Goal: Transaction & Acquisition: Book appointment/travel/reservation

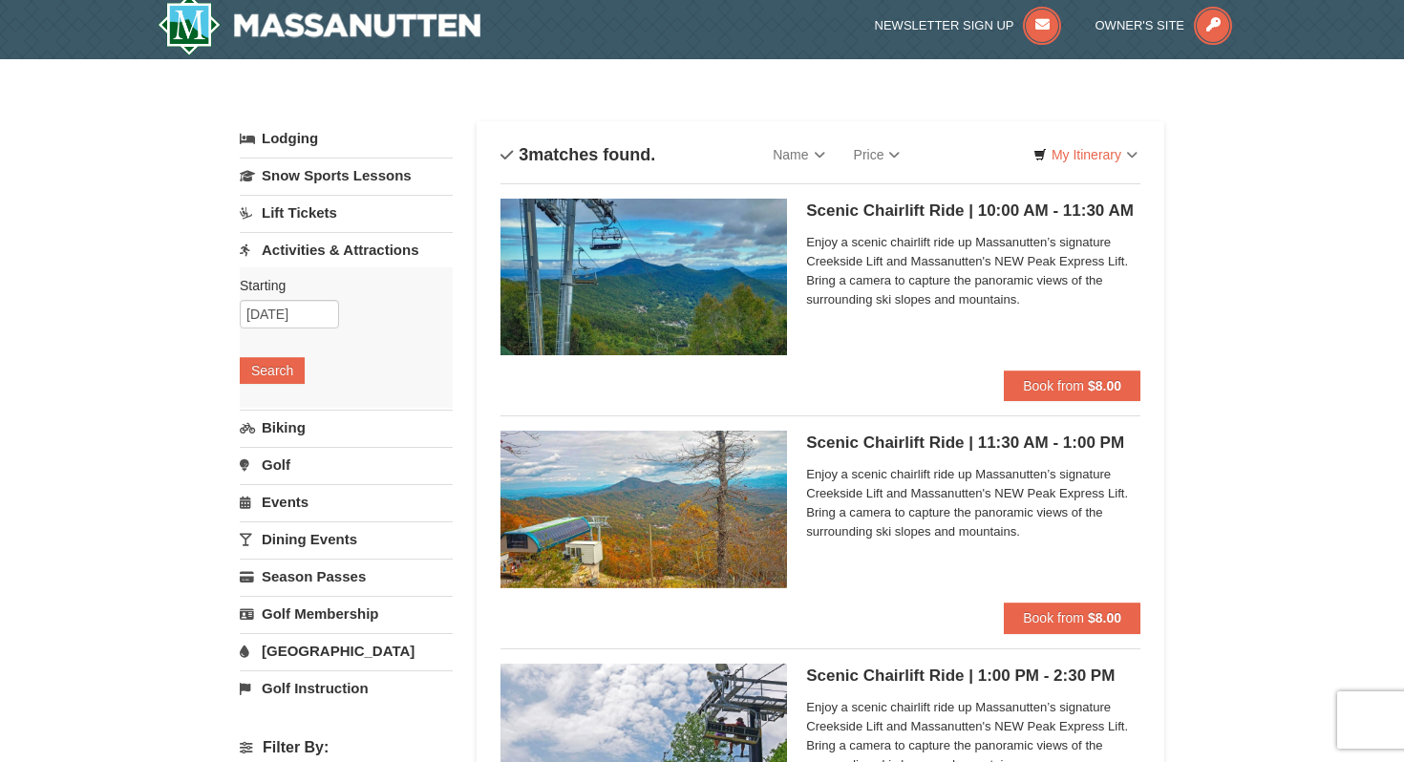
scroll to position [1, 0]
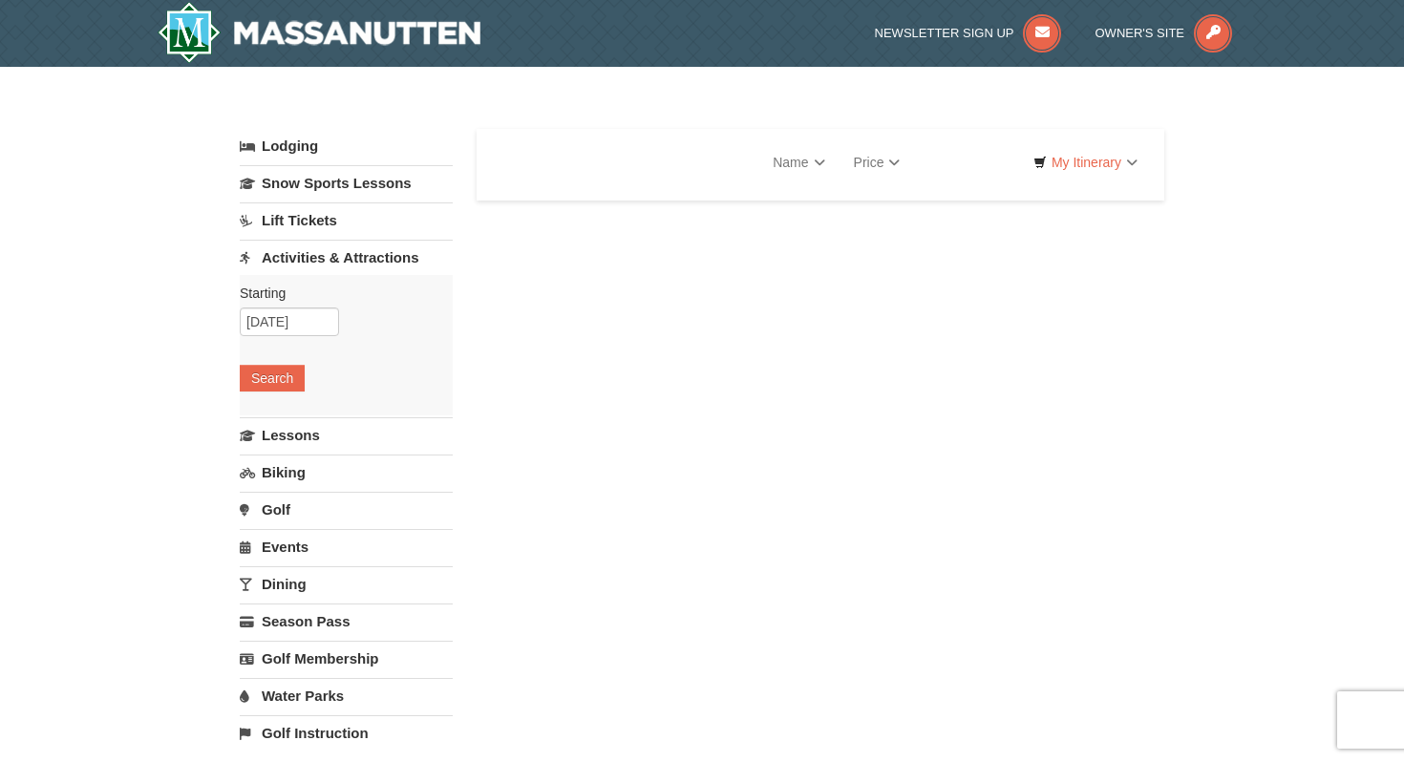
select select "10"
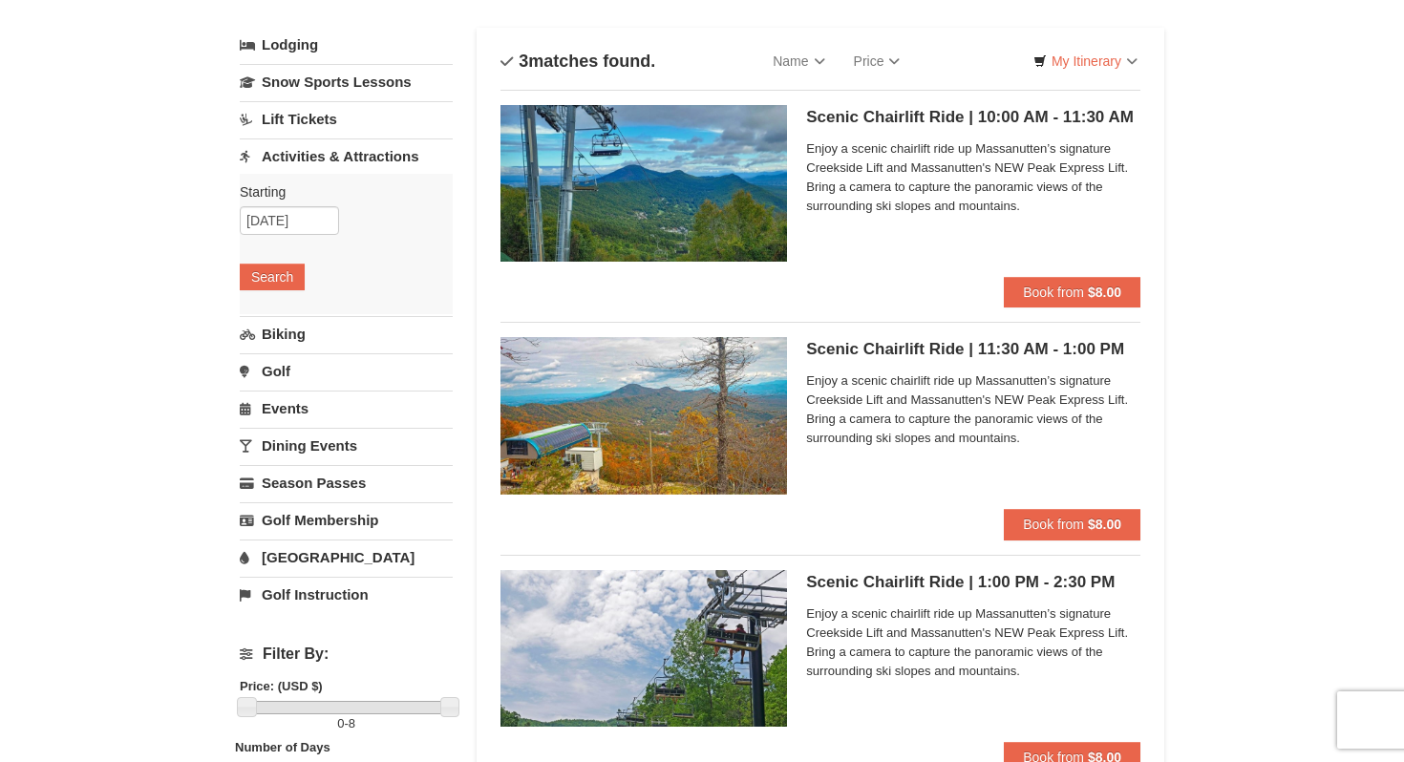
scroll to position [103, 0]
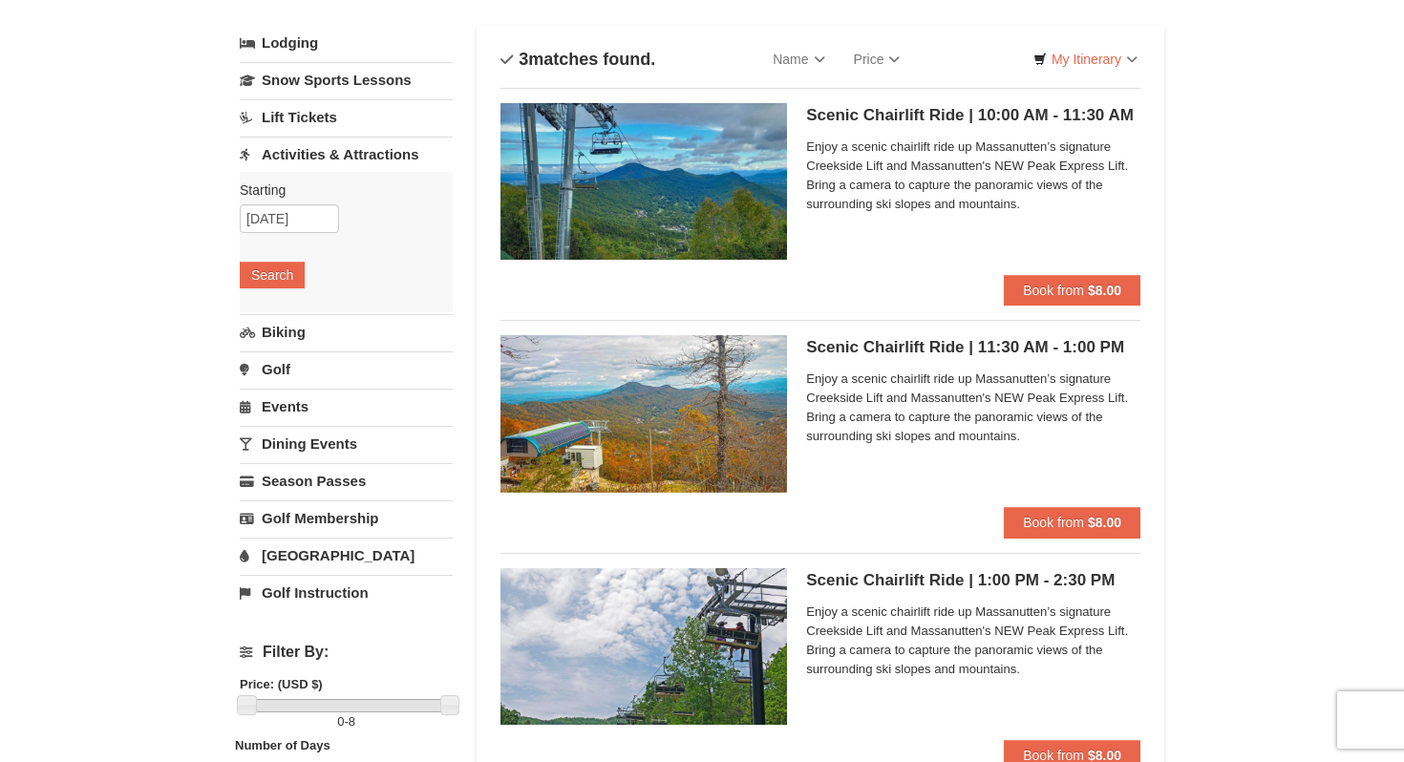
click at [953, 353] on h5 "Scenic Chairlift Ride | 11:30 AM - 1:00 PM Massanutten Scenic Chairlift Rides" at bounding box center [973, 347] width 334 height 19
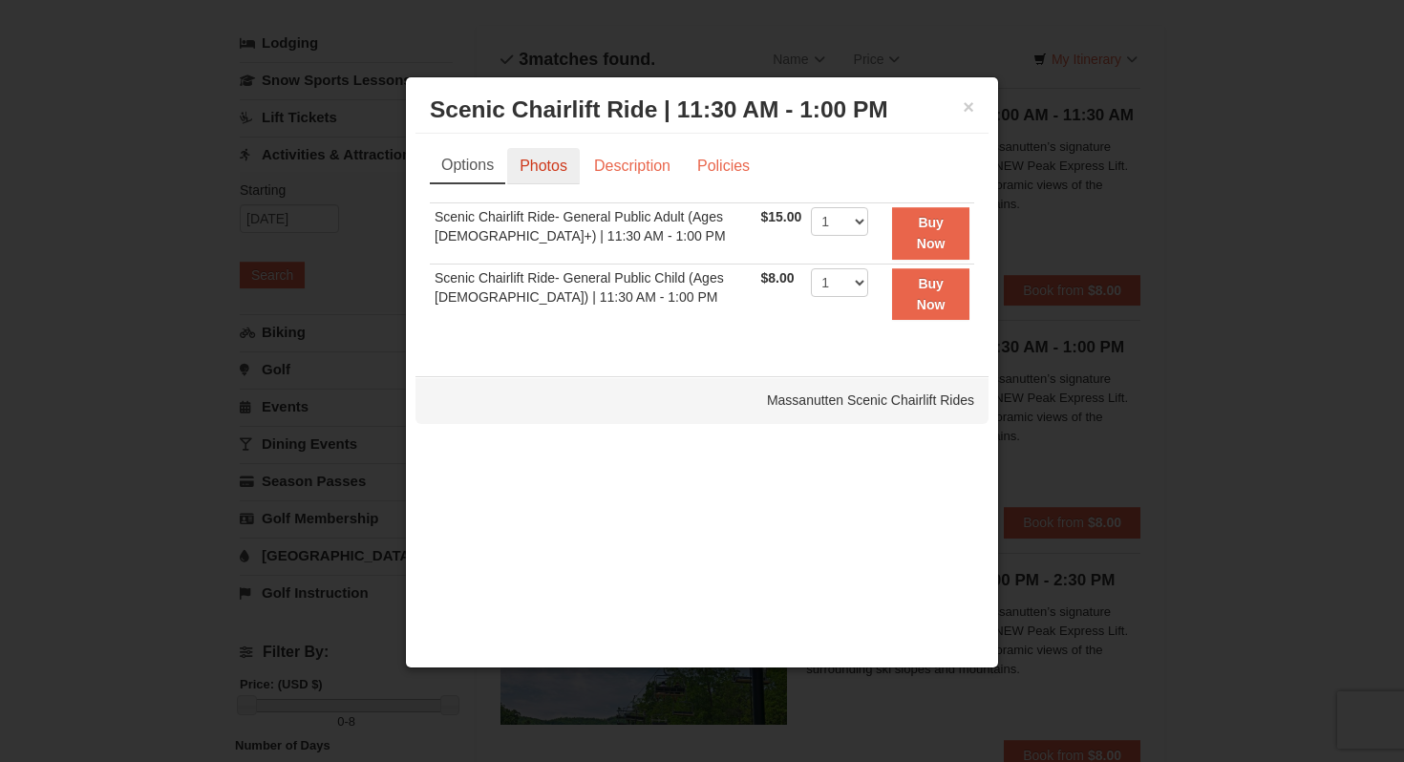
click at [554, 161] on link "Photos" at bounding box center [543, 166] width 73 height 36
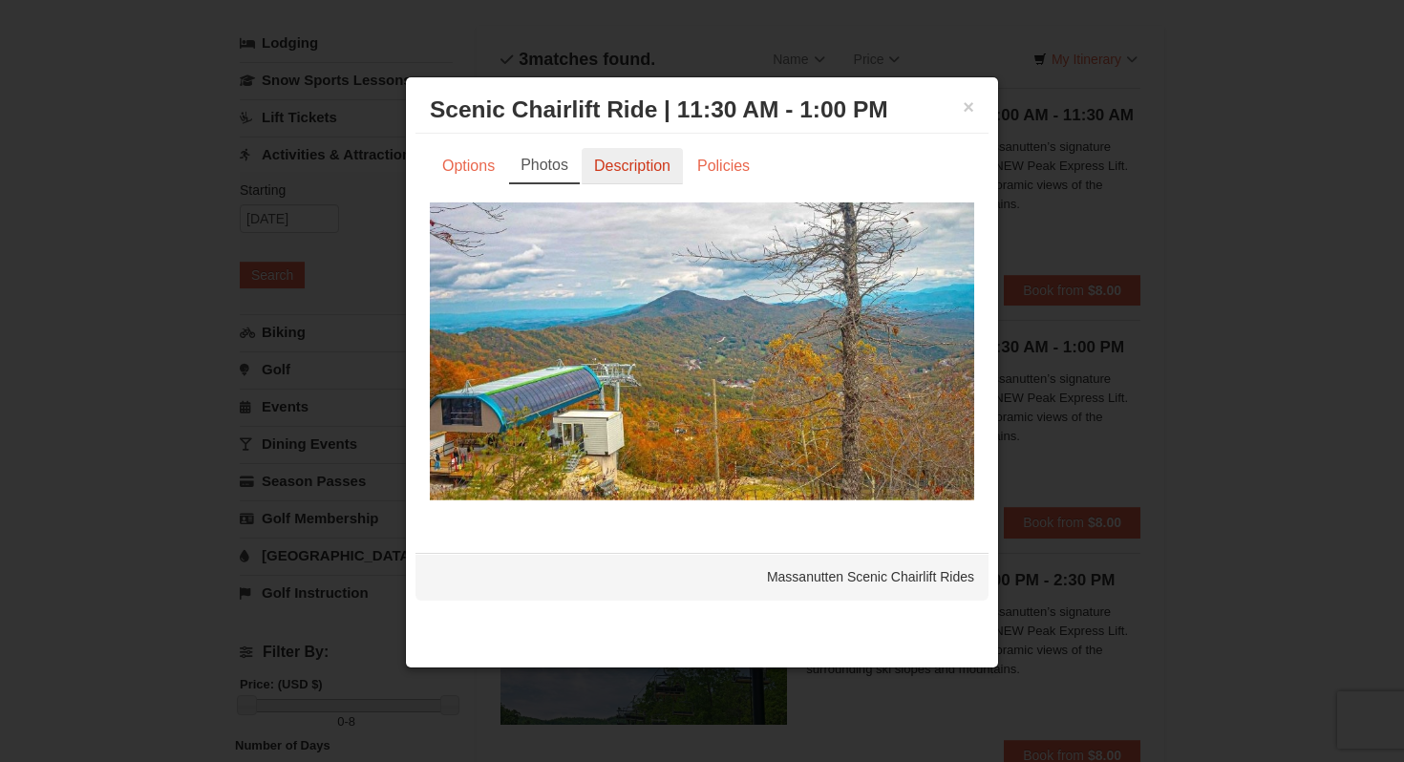
click at [639, 162] on link "Description" at bounding box center [632, 166] width 101 height 36
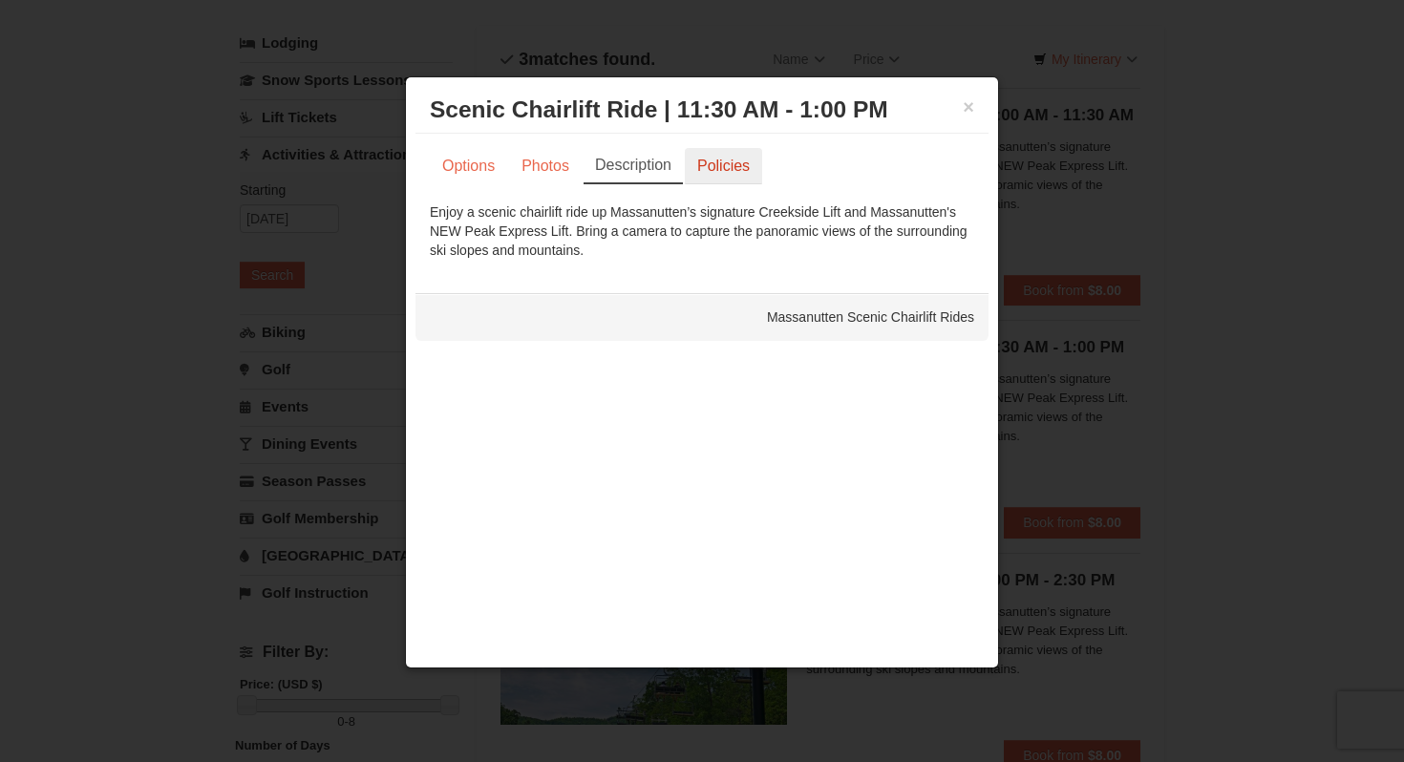
click at [721, 164] on link "Policies" at bounding box center [723, 166] width 77 height 36
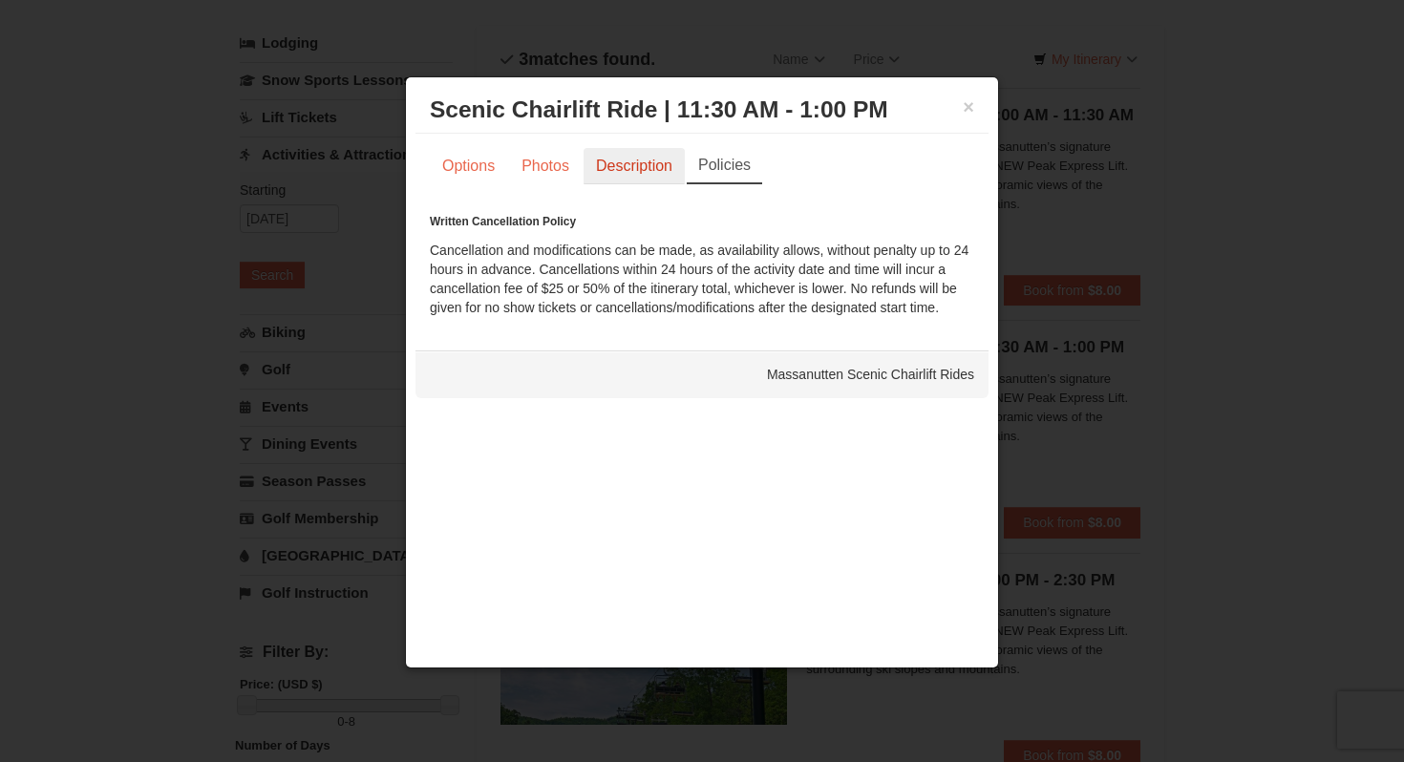
click at [631, 160] on link "Description" at bounding box center [634, 166] width 101 height 36
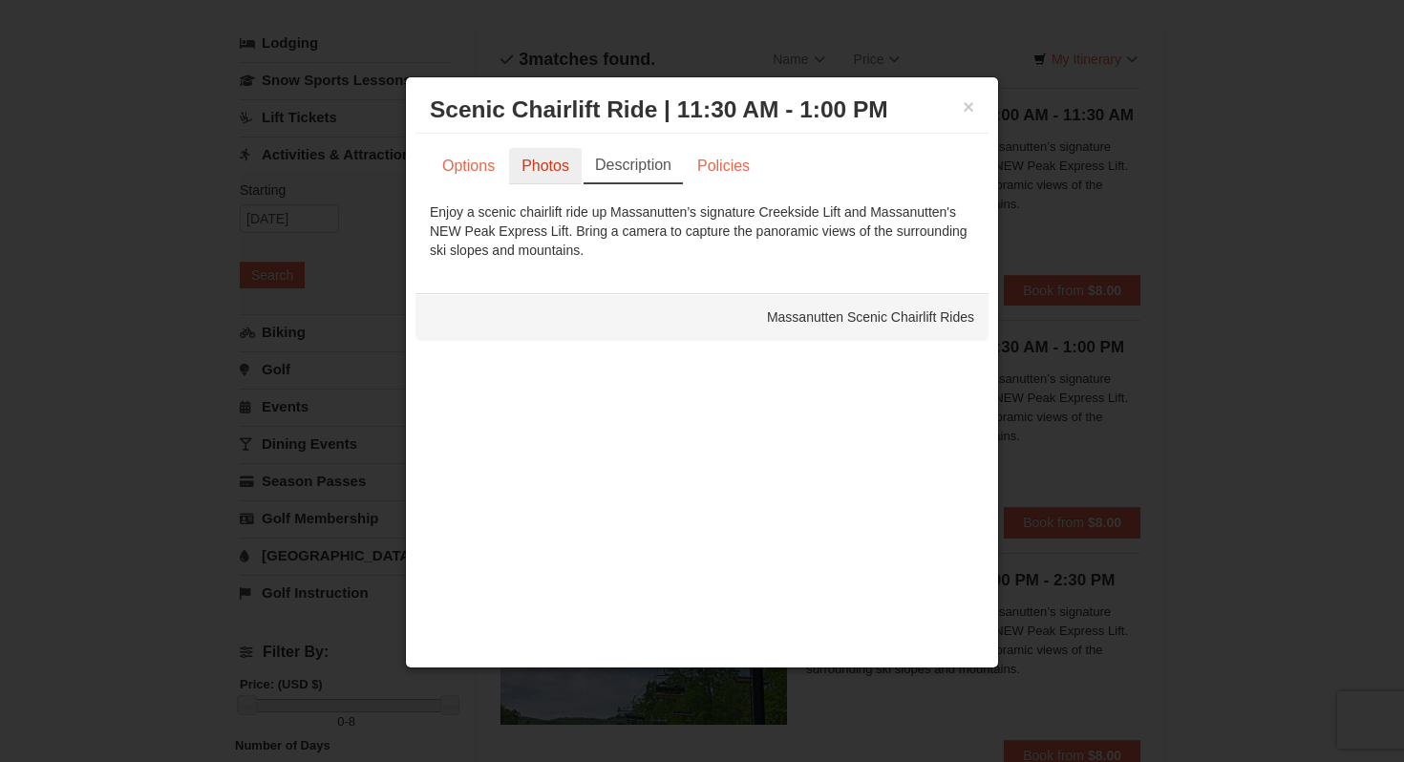
click at [560, 160] on link "Photos" at bounding box center [545, 166] width 73 height 36
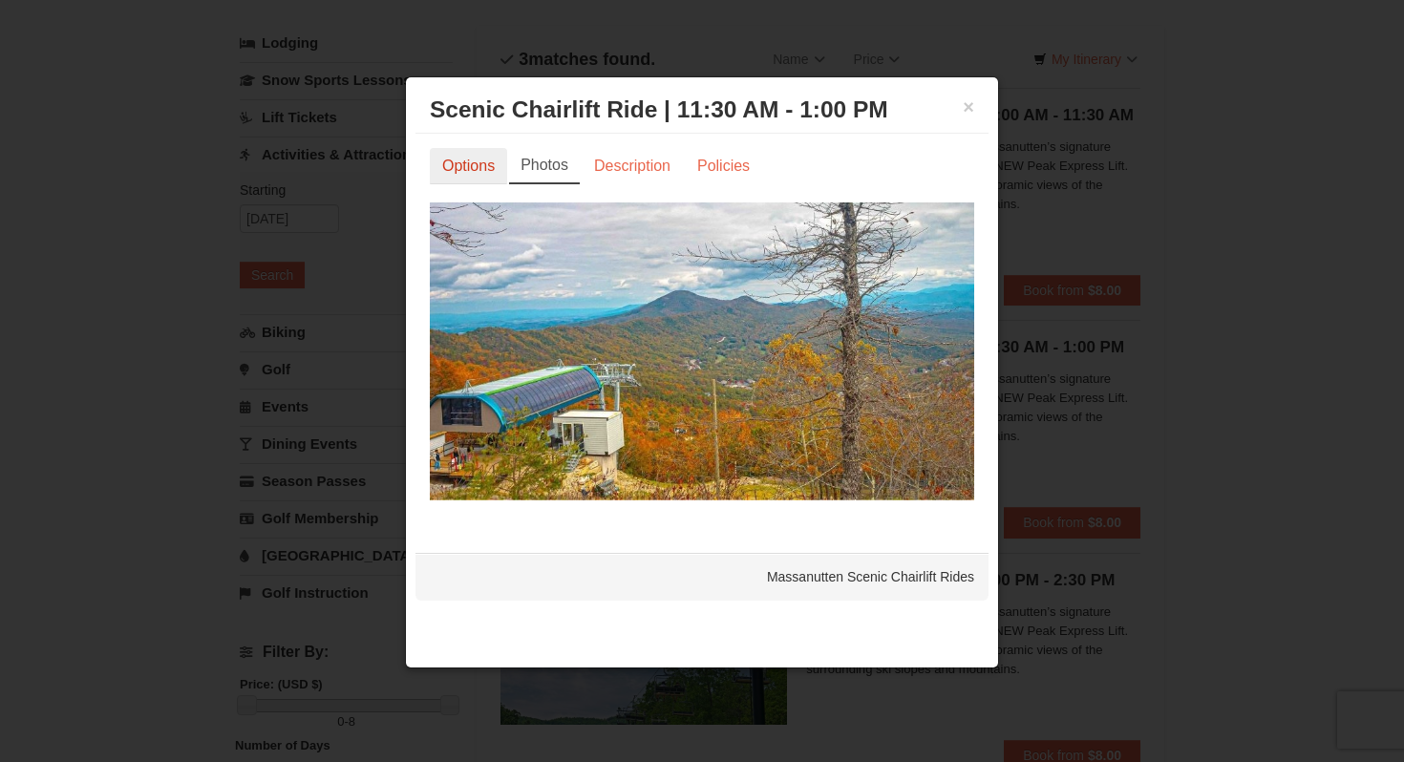
click at [468, 162] on link "Options" at bounding box center [468, 166] width 77 height 36
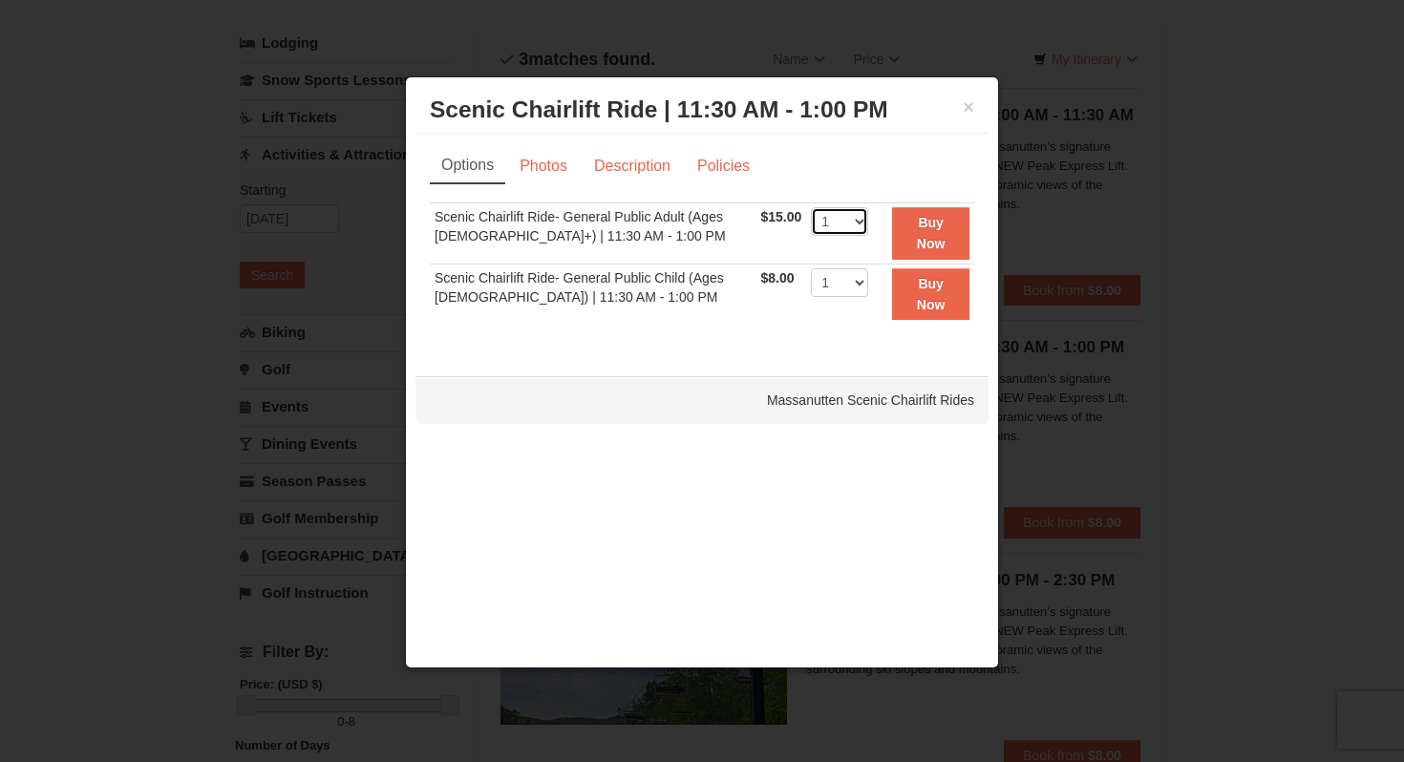
click at [839, 220] on select "1 2 3 4 5 6 7 8 9 10 11 12 13 14 15 16 17 18 19 20 21 22" at bounding box center [839, 221] width 57 height 29
select select "2"
click at [811, 207] on select "1 2 3 4 5 6 7 8 9 10 11 12 13 14 15 16 17 18 19 20 21 22" at bounding box center [839, 221] width 57 height 29
click at [934, 232] on button "Buy Now" at bounding box center [930, 233] width 77 height 53
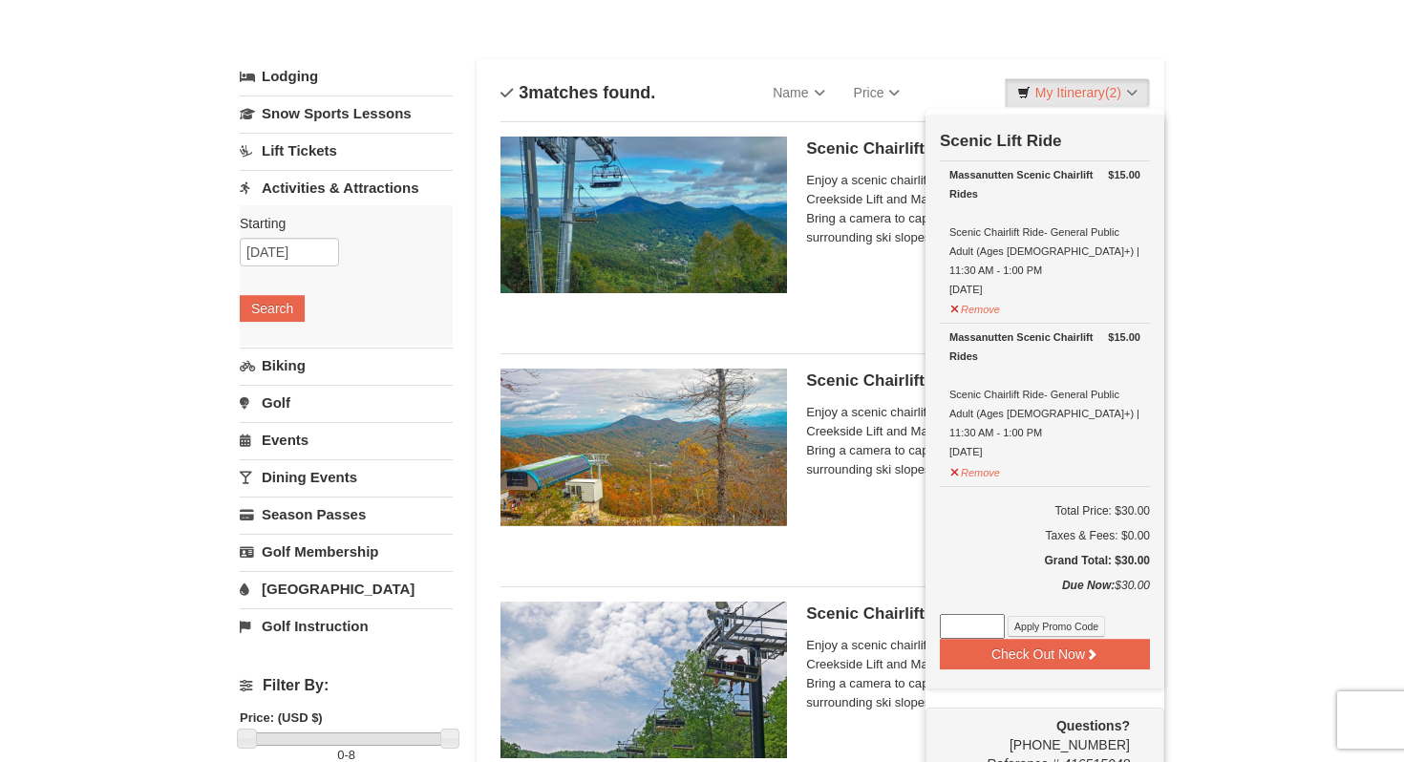
scroll to position [84, 0]
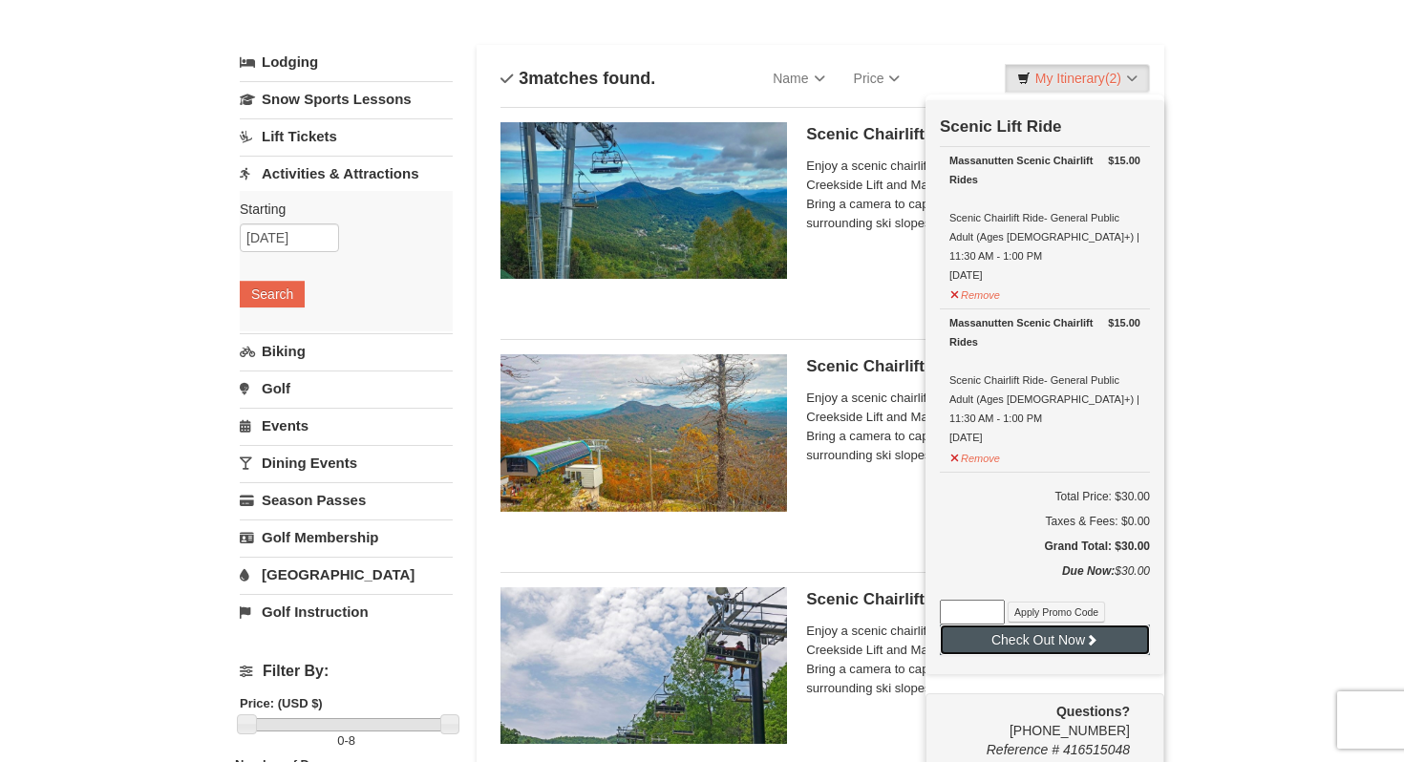
click at [1045, 625] on button "Check Out Now" at bounding box center [1045, 640] width 210 height 31
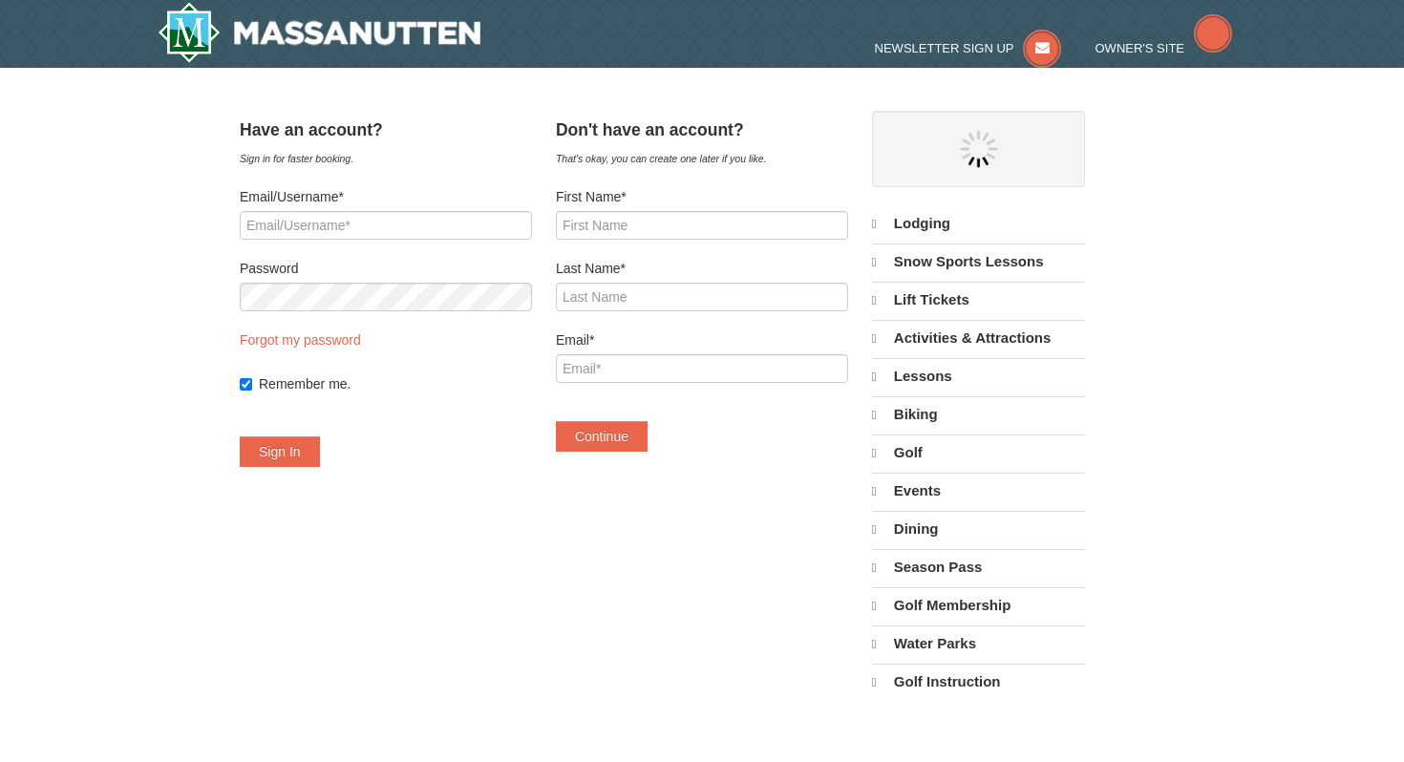
select select "10"
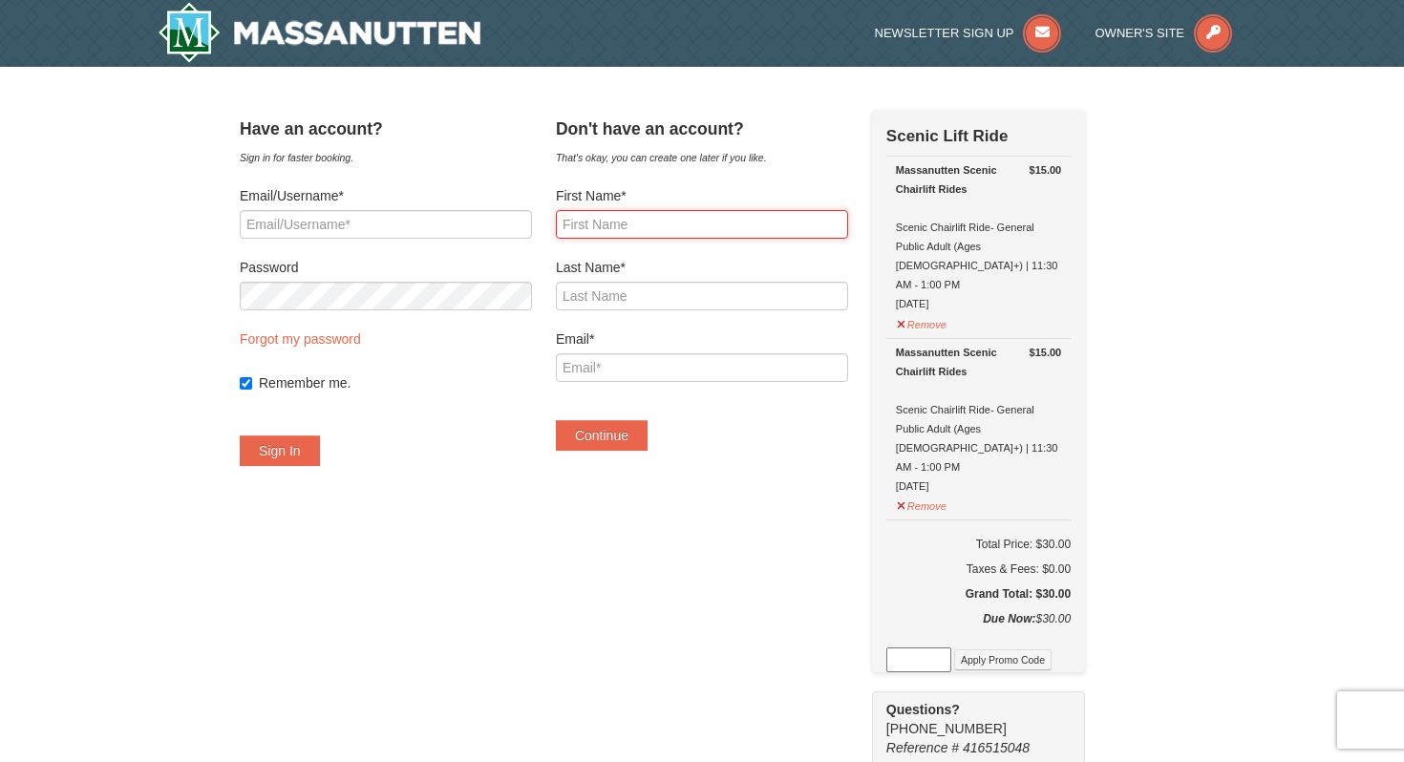
click at [670, 228] on input "First Name*" at bounding box center [702, 224] width 292 height 29
type input "Cory"
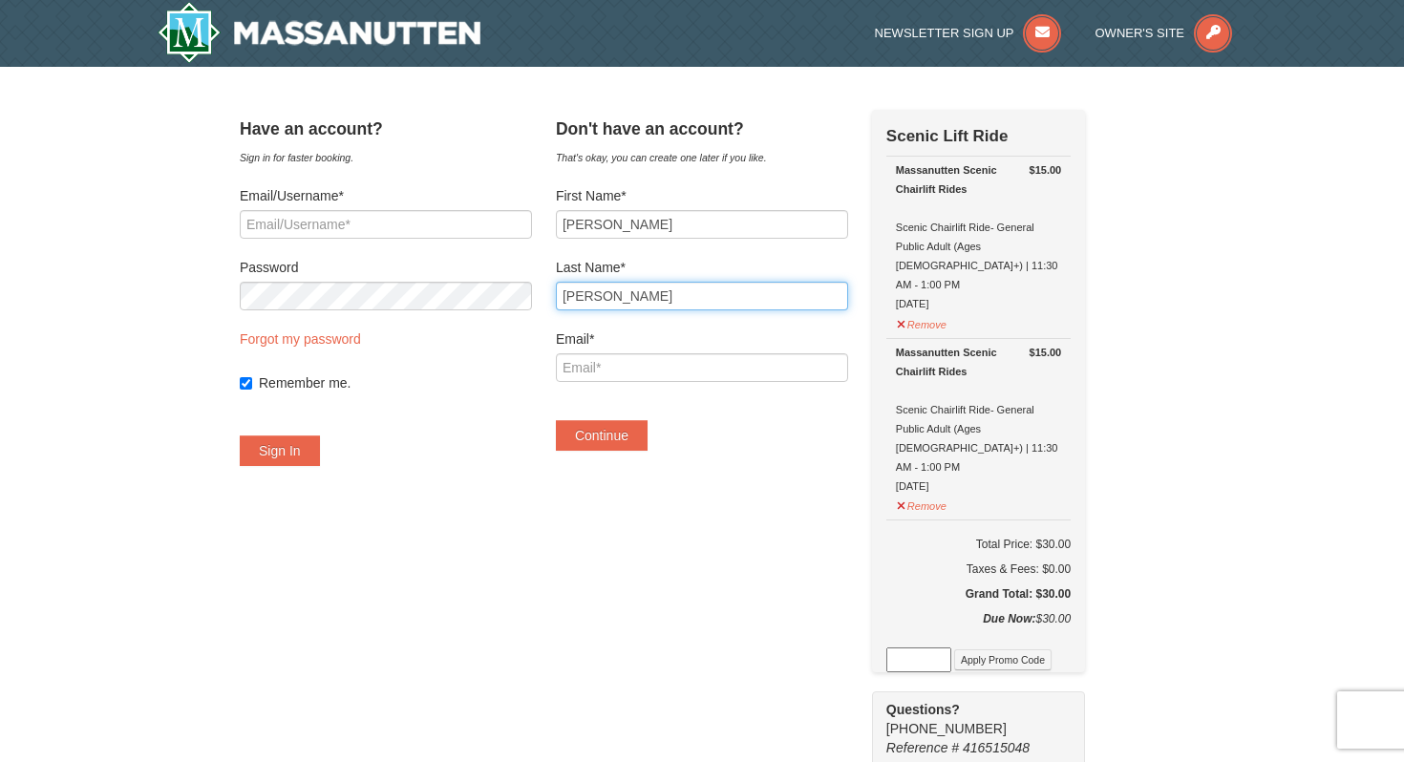
type input "[PERSON_NAME]"
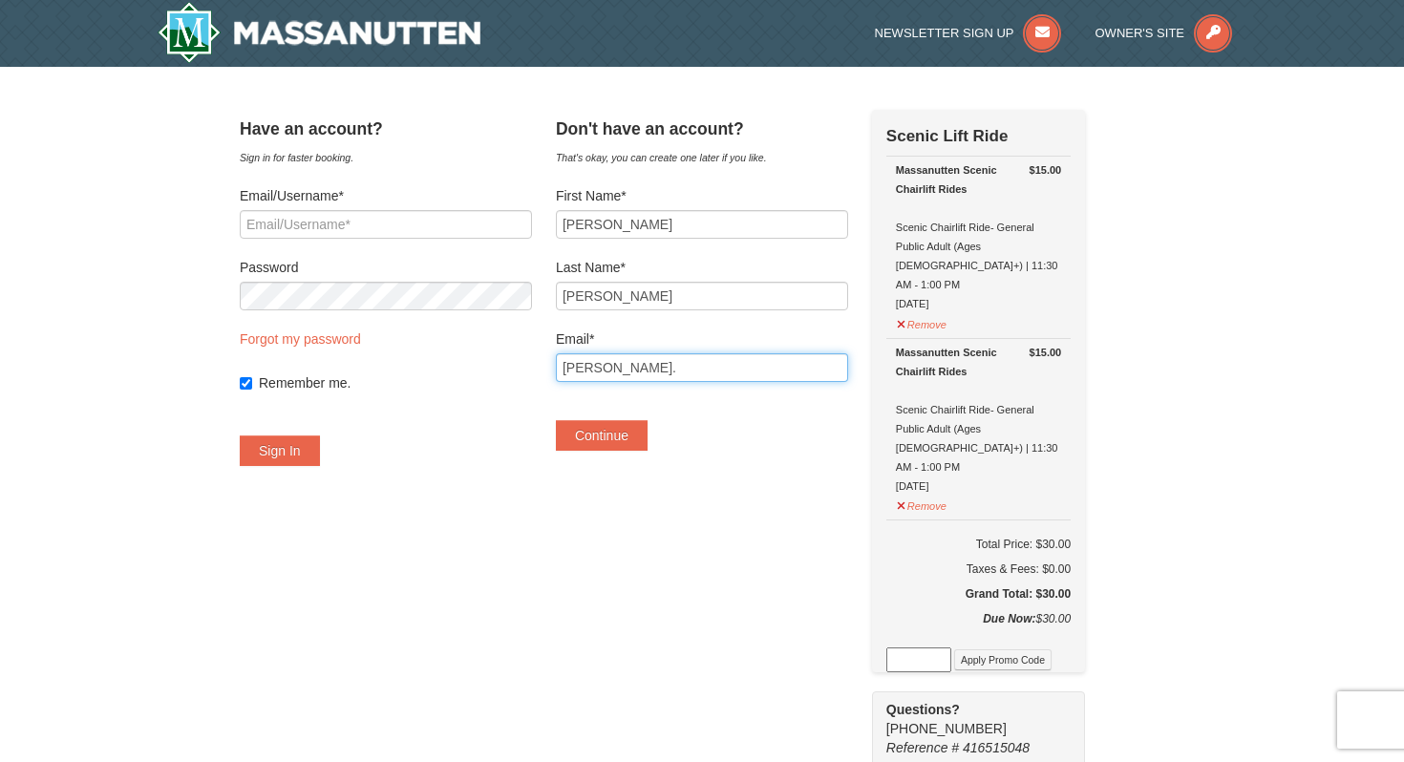
type input "cory.mosley@gmail.com"
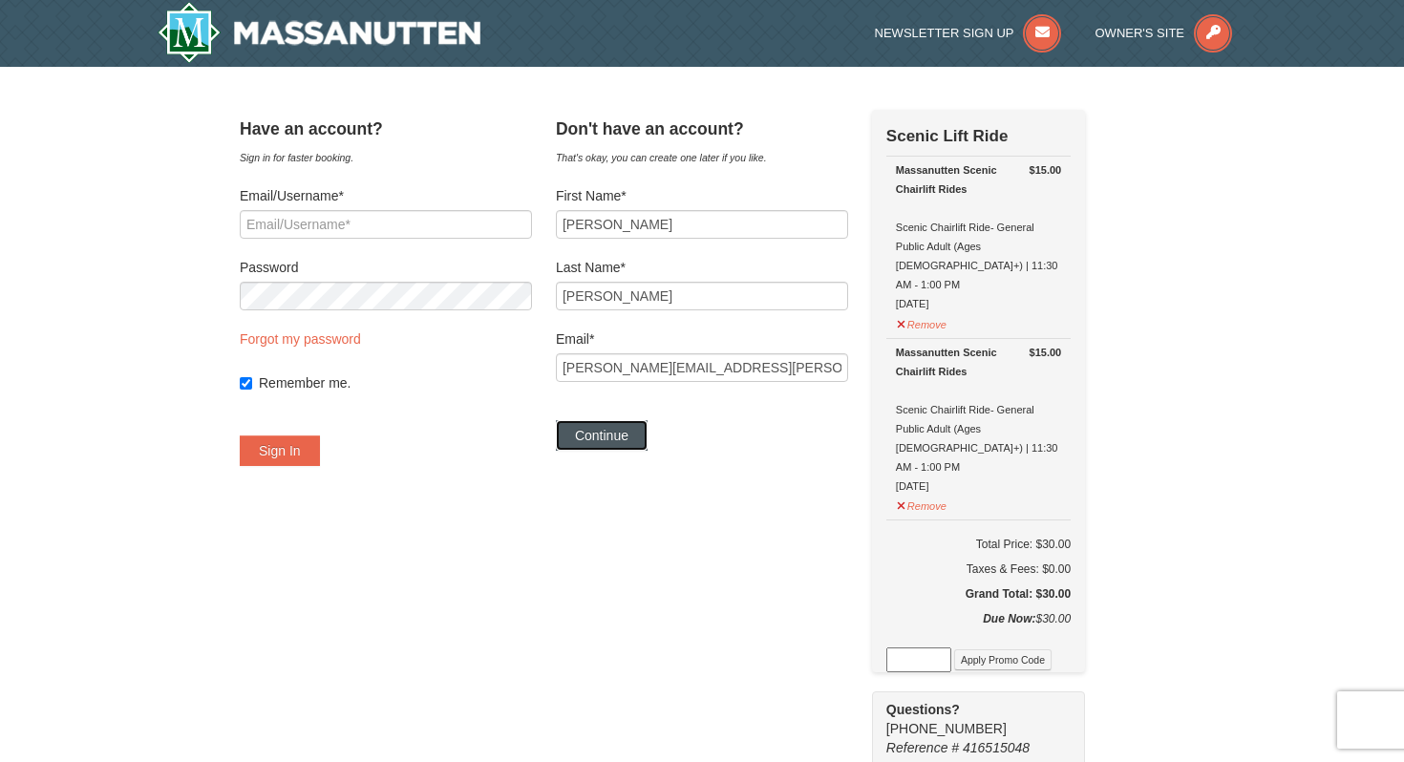
click at [630, 436] on button "Continue" at bounding box center [602, 435] width 92 height 31
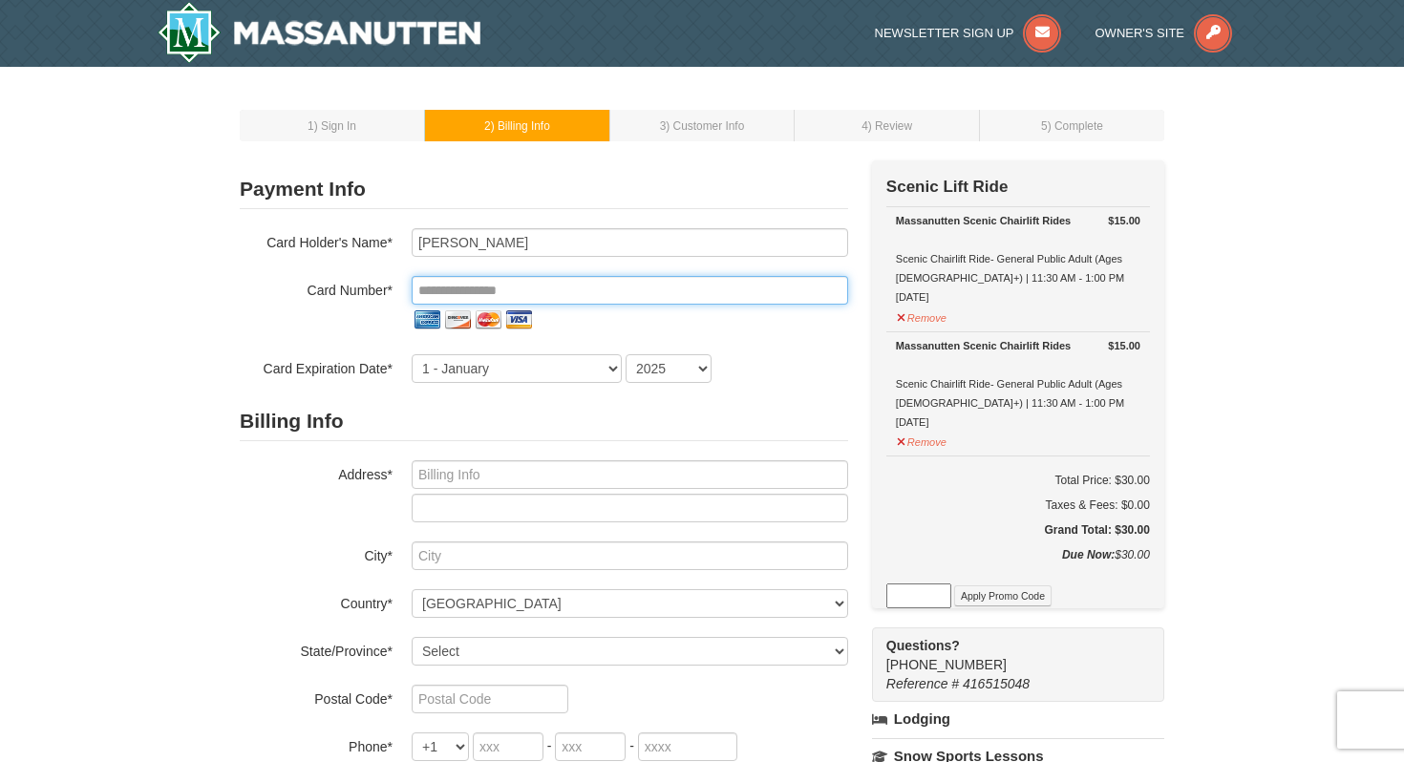
click at [556, 290] on input "tel" at bounding box center [630, 290] width 437 height 29
type input "**********"
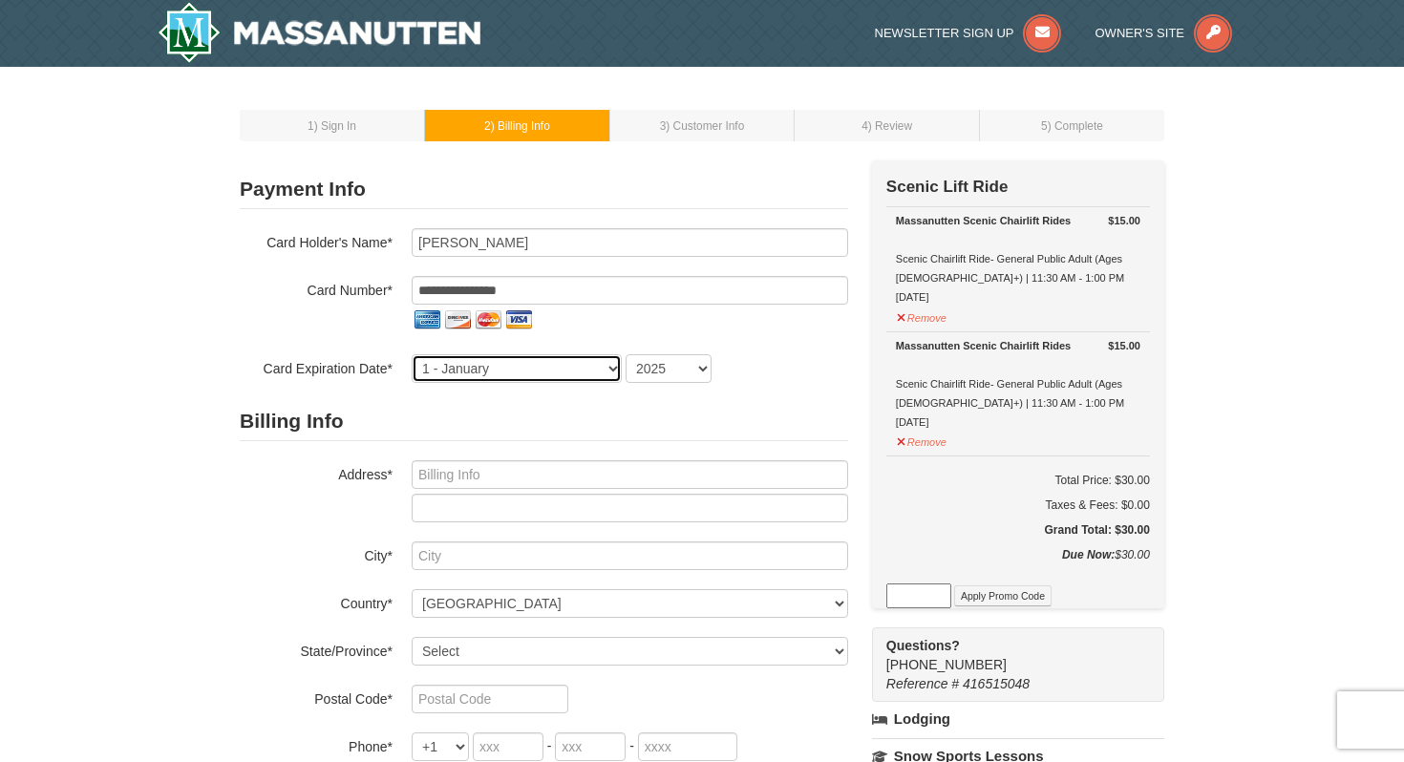
select select "9"
select select "2028"
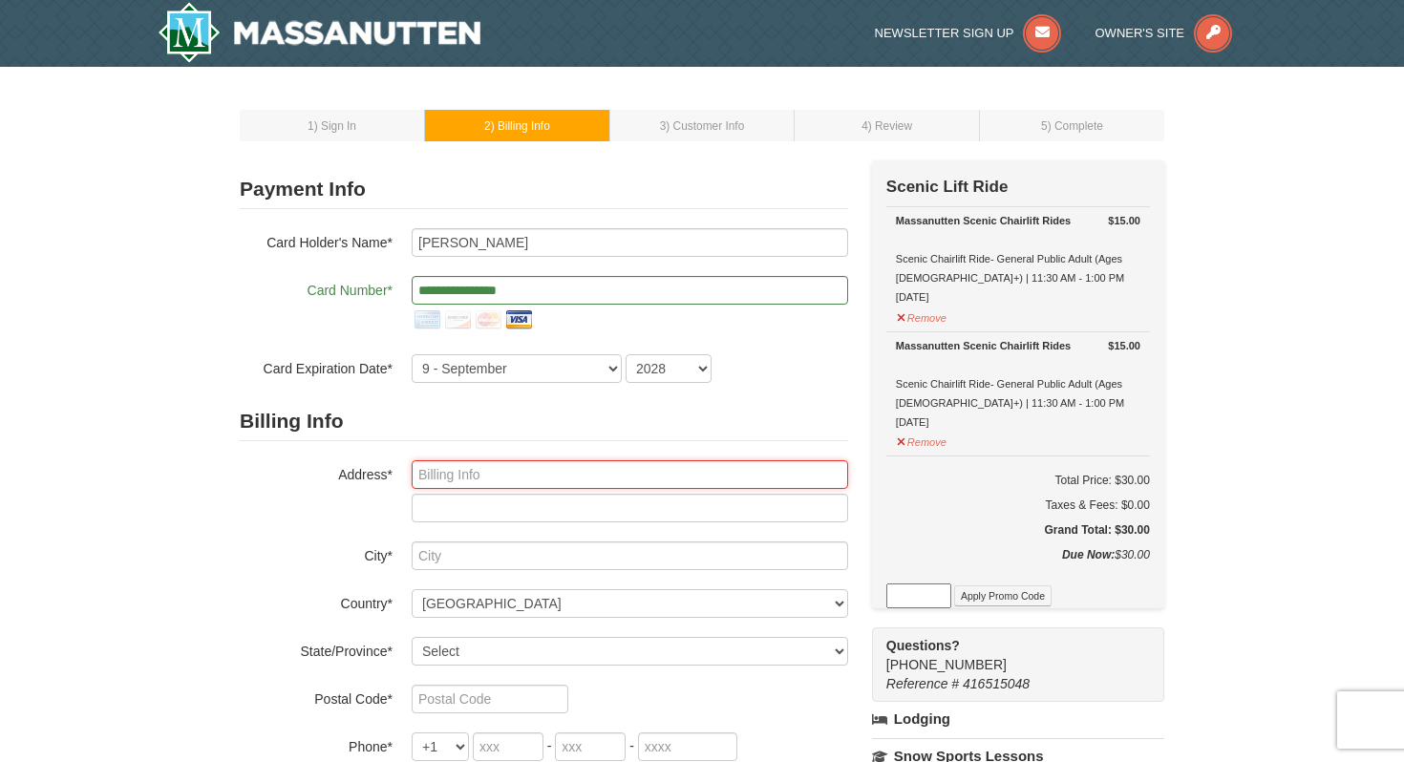
click at [482, 469] on input "text" at bounding box center [630, 474] width 437 height 29
type input "2810 N. Parham Road"
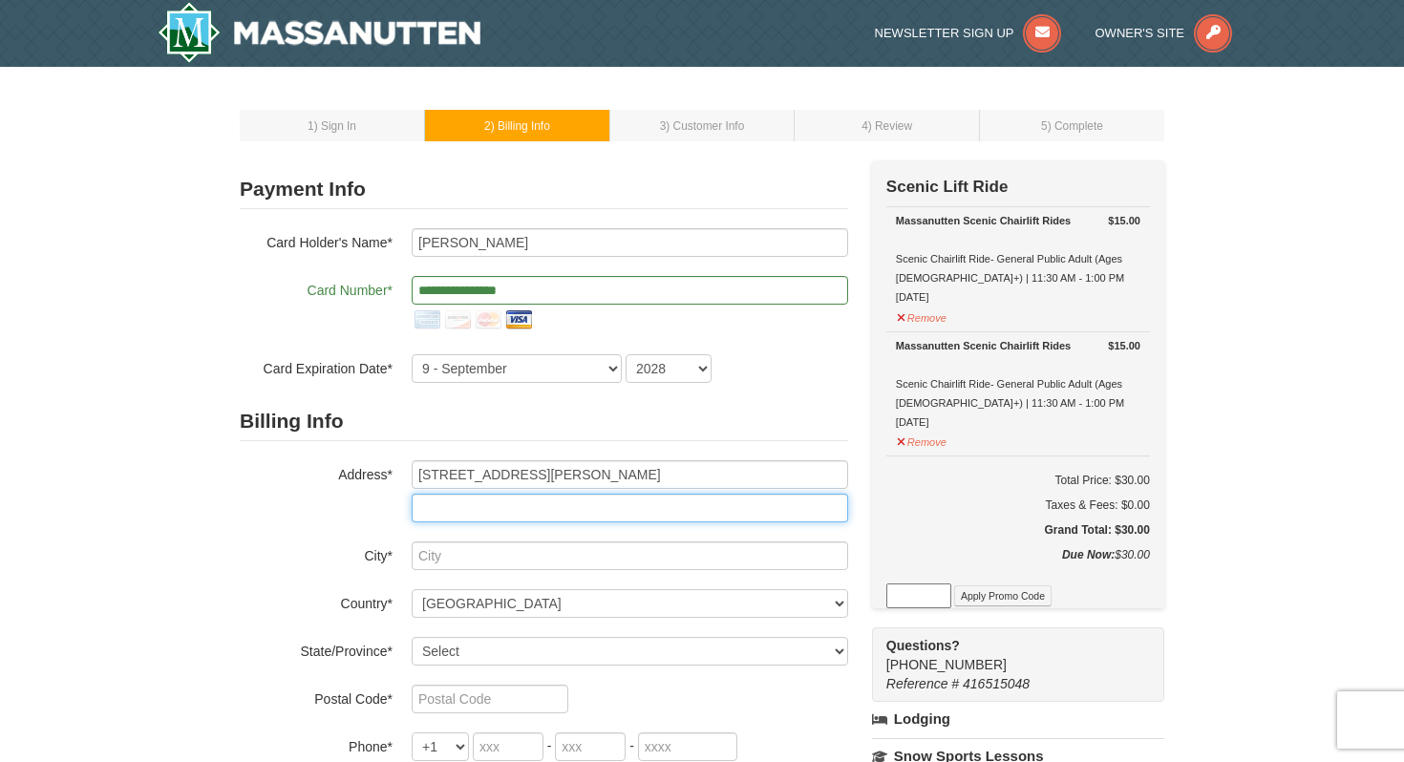
type input "Suite 360"
type input "henrico"
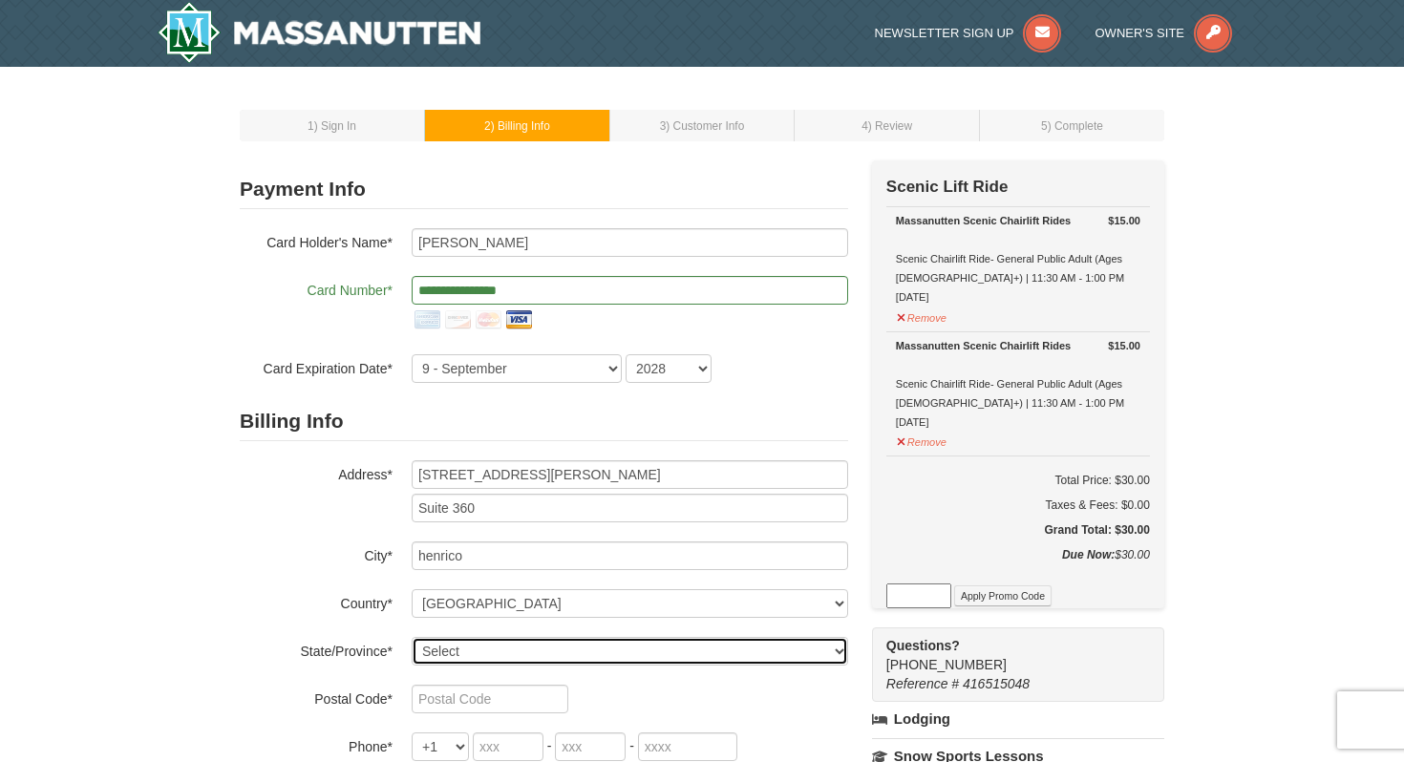
select select "VA"
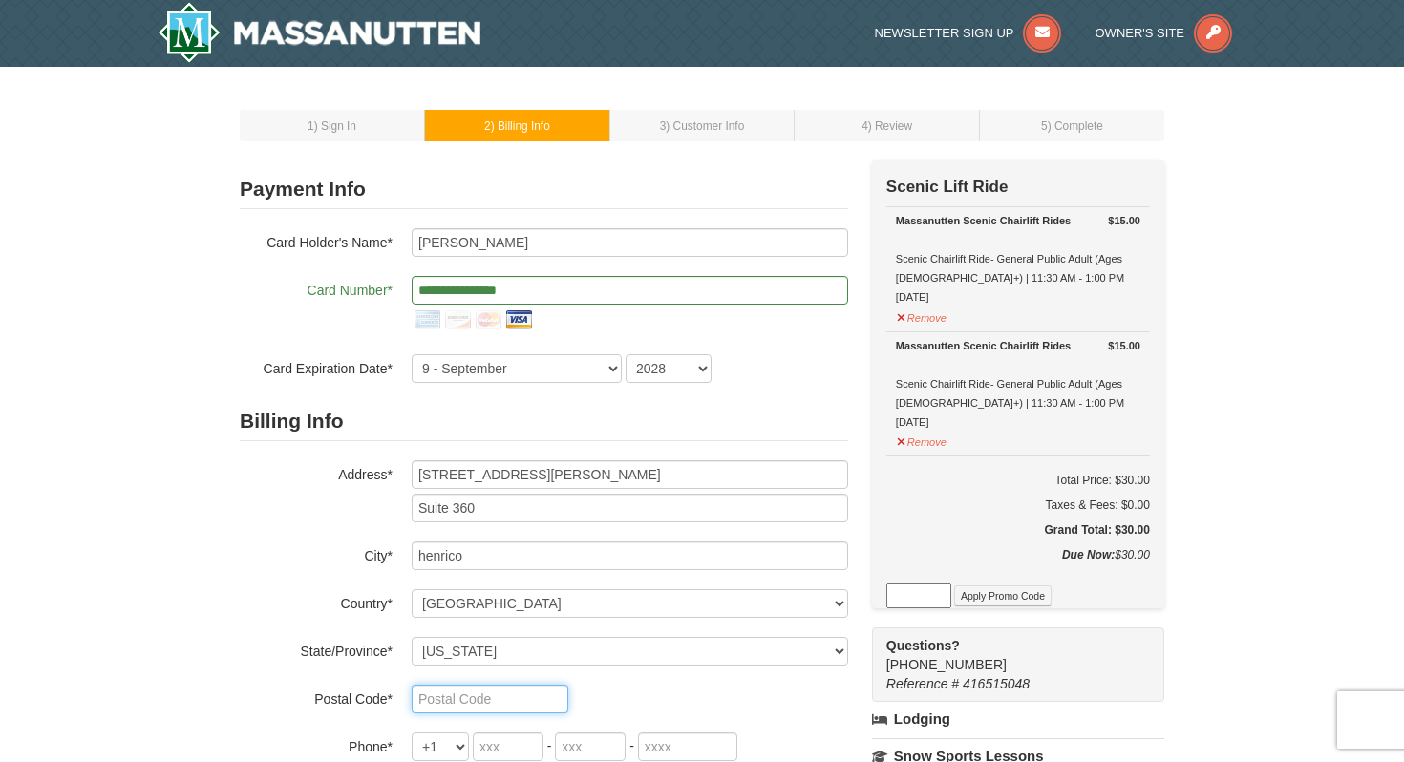
type input "23294"
type input "732"
type input "406"
type input "8021"
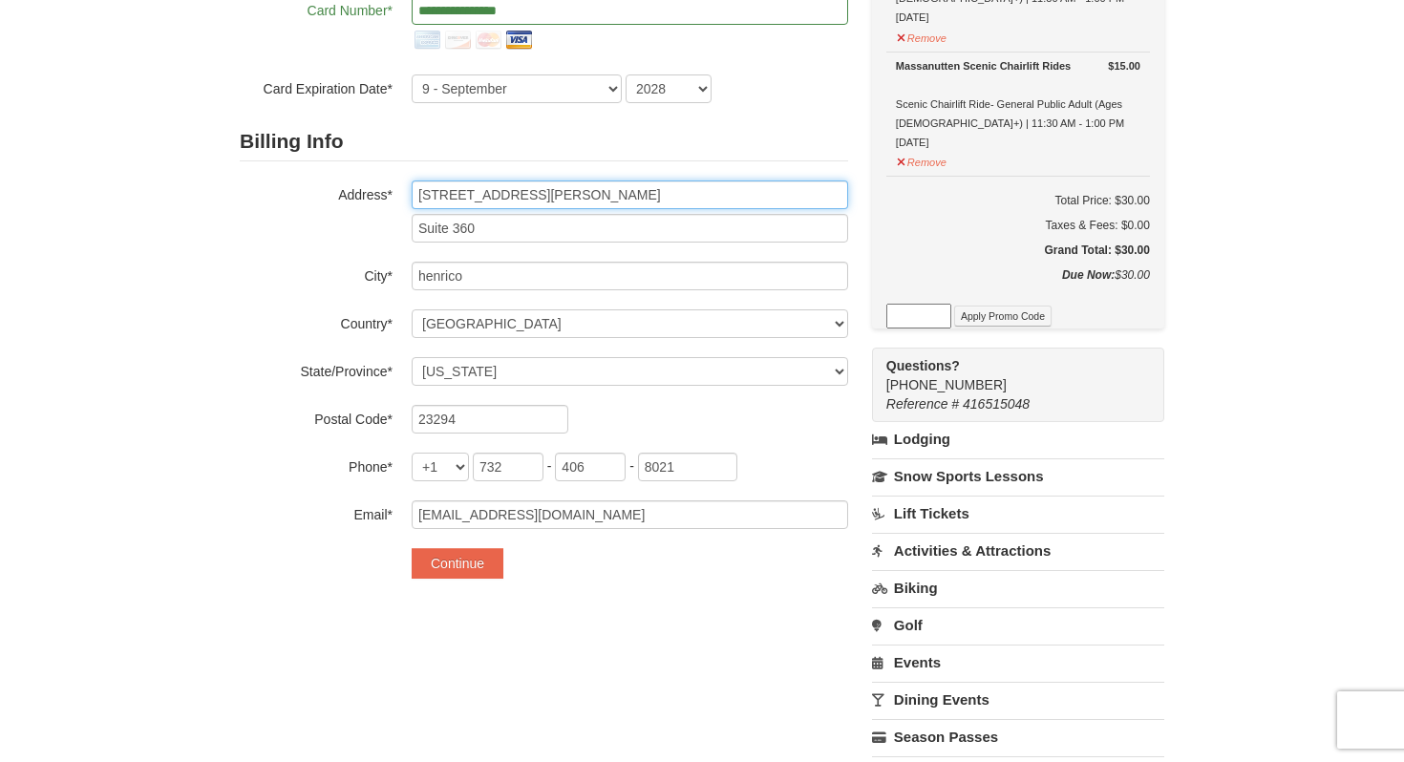
scroll to position [281, 0]
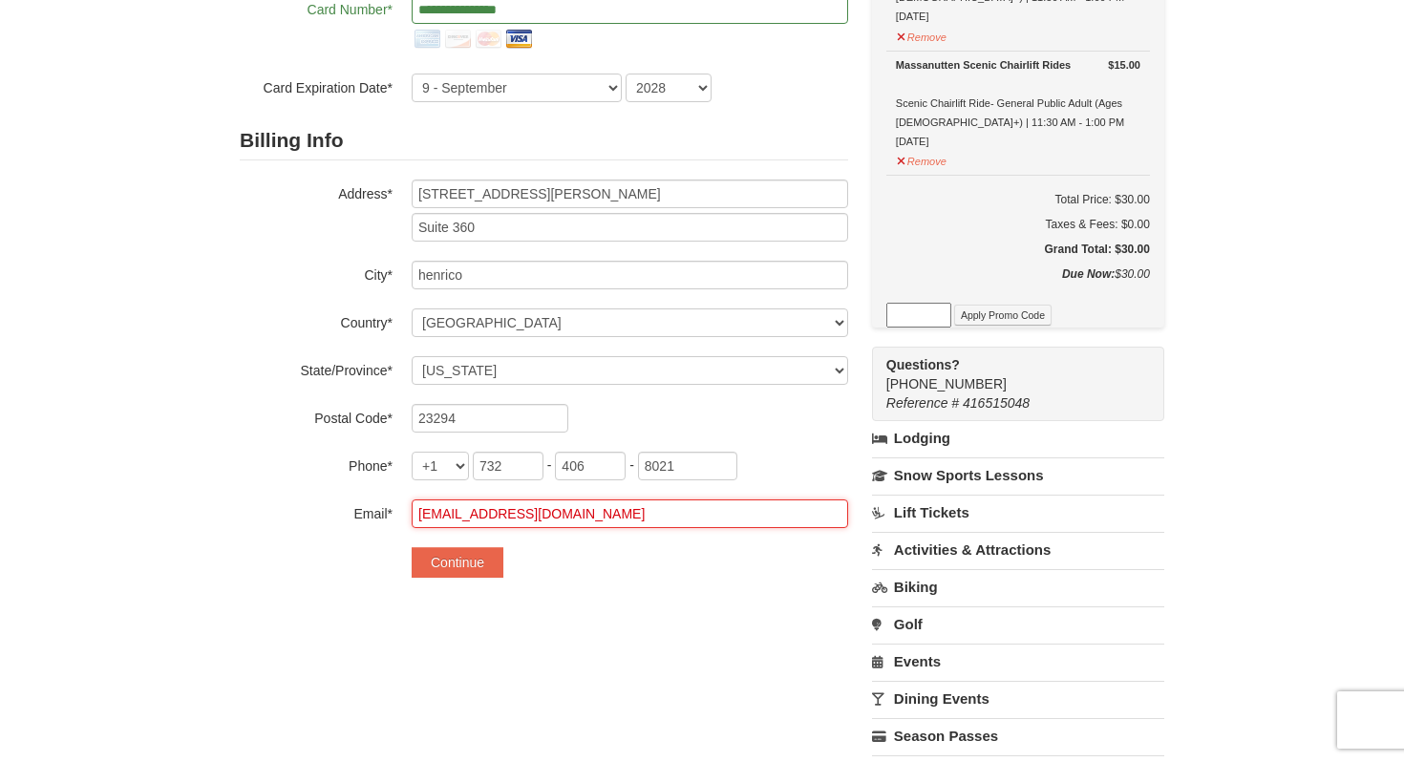
click at [621, 519] on input "[EMAIL_ADDRESS][DOMAIN_NAME]" at bounding box center [630, 514] width 437 height 29
type input "[EMAIL_ADDRESS][DOMAIN_NAME]"
click at [305, 570] on form "**********" at bounding box center [544, 233] width 609 height 689
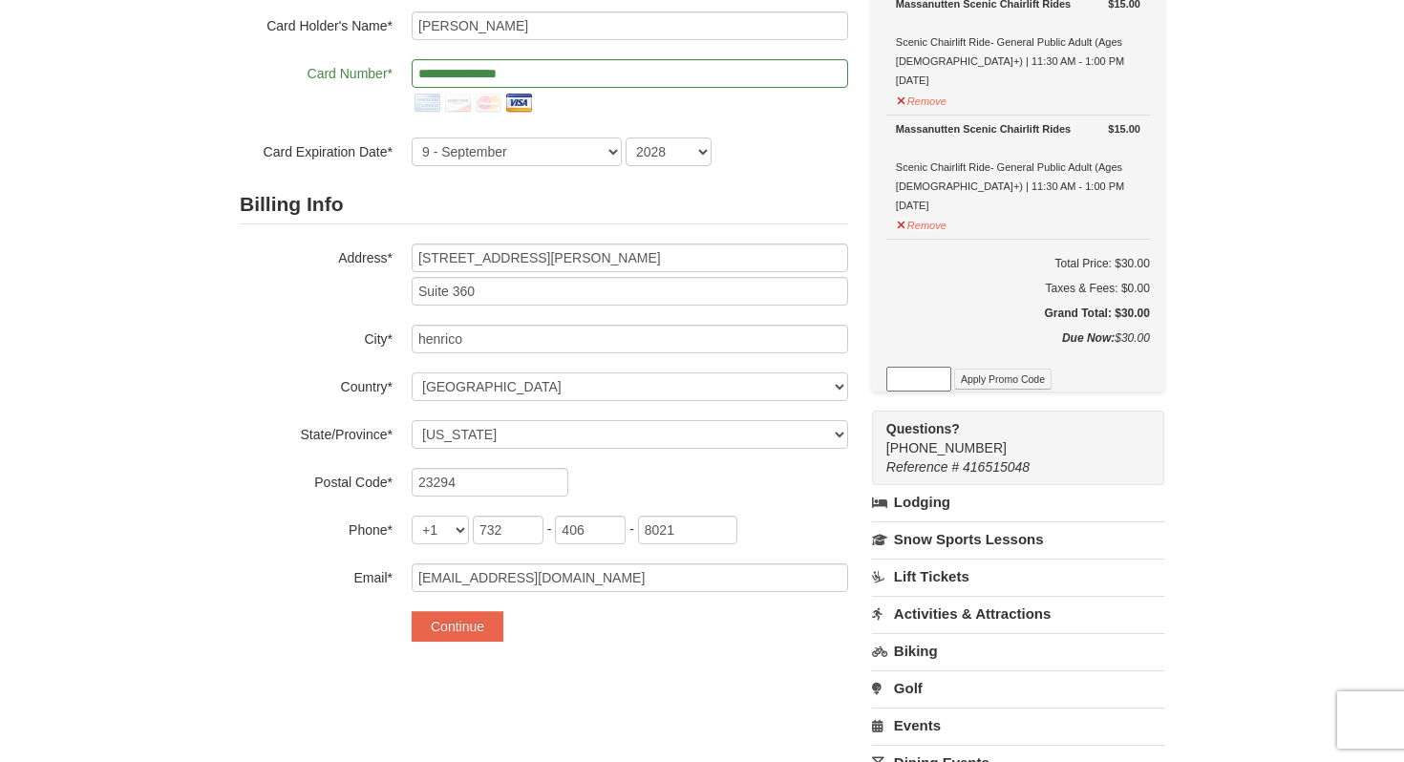
scroll to position [237, 0]
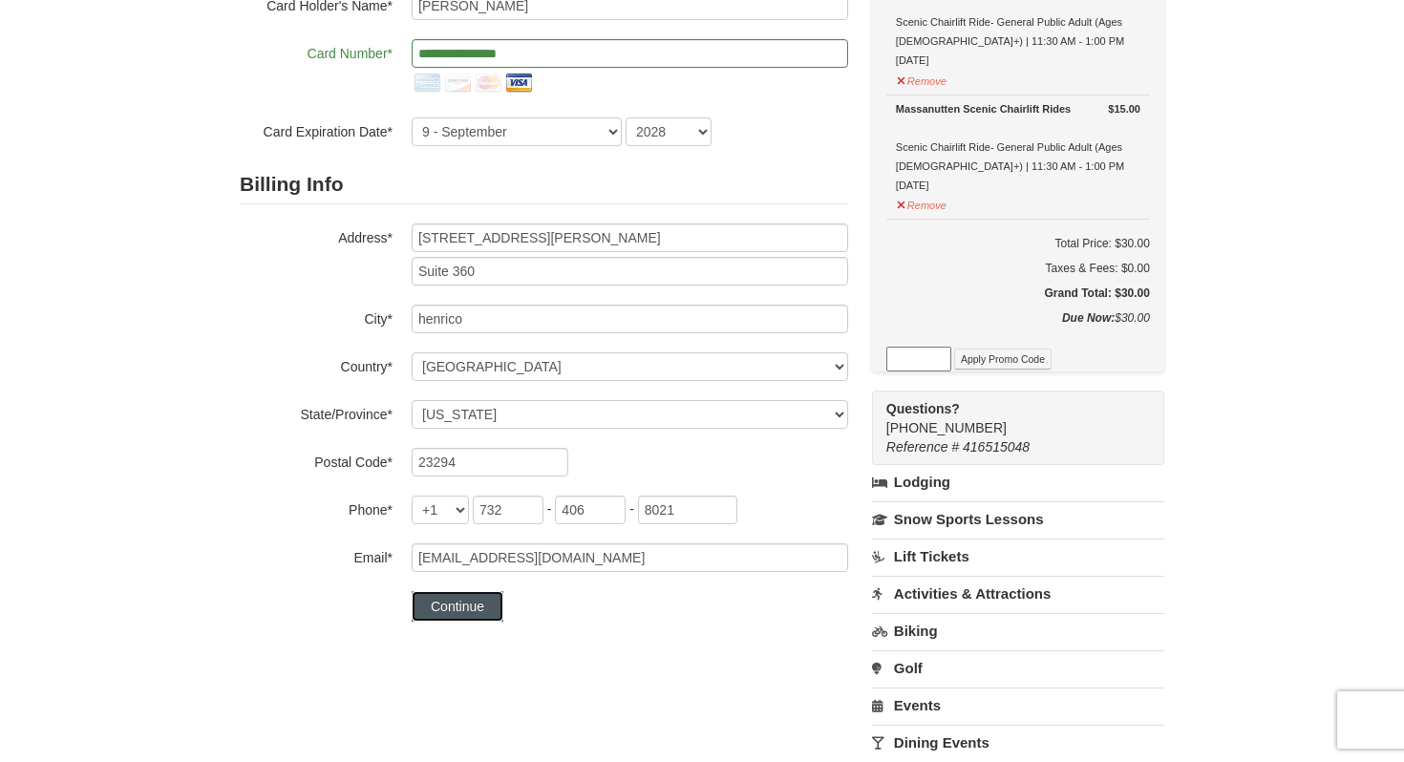
click at [471, 607] on button "Continue" at bounding box center [458, 606] width 92 height 31
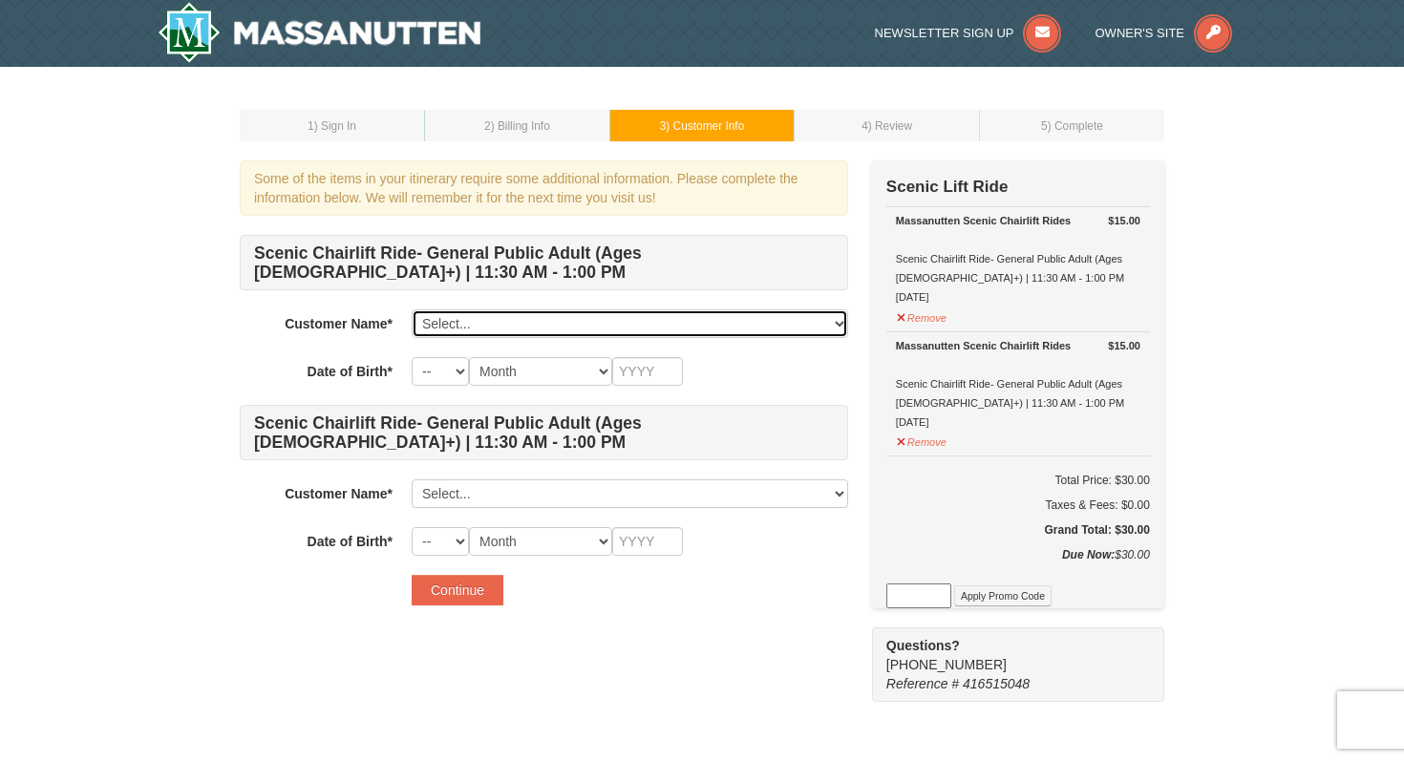
click at [439, 318] on select "Select... Cory Mosley Add New..." at bounding box center [630, 324] width 437 height 29
select select "28347601"
click at [412, 310] on select "Select... Cory Mosley Add New..." at bounding box center [630, 324] width 437 height 29
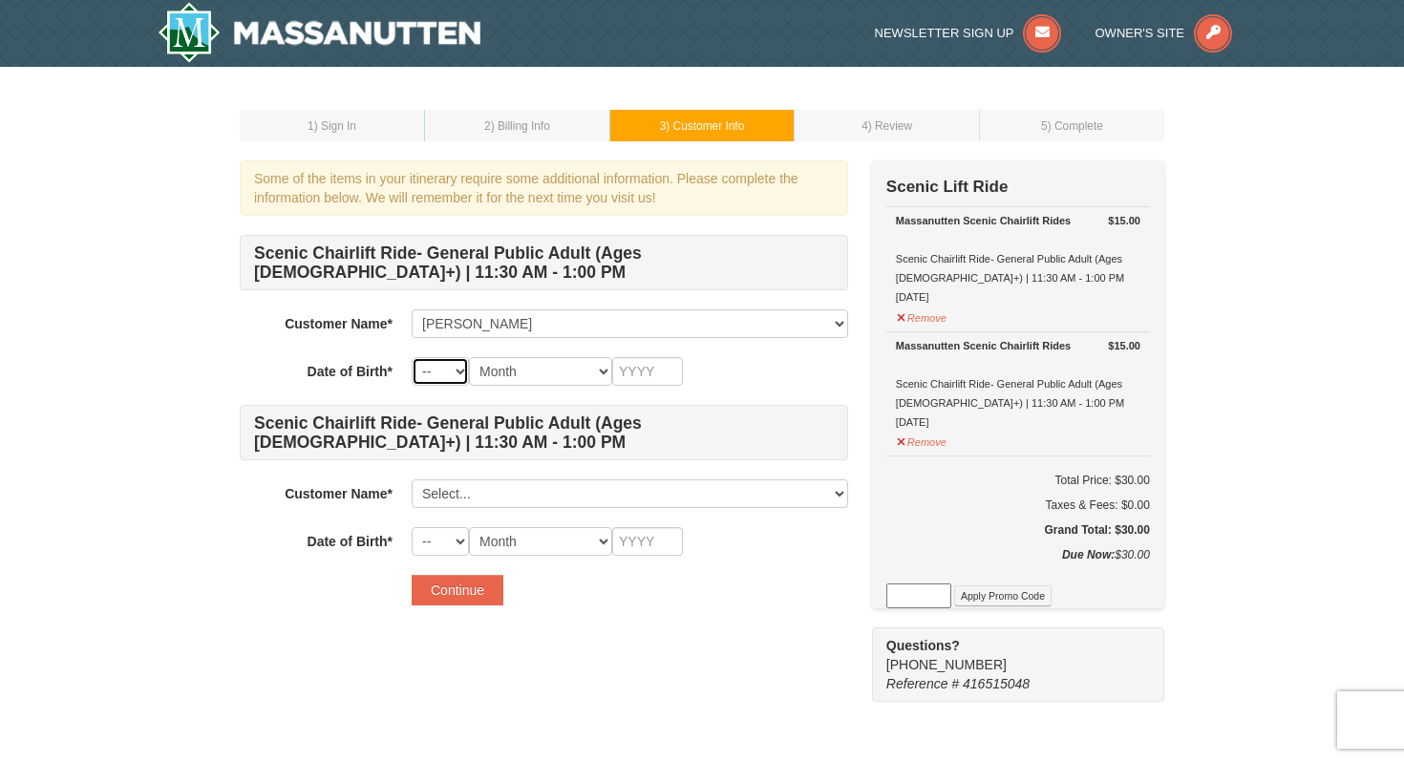
click at [434, 374] on select "-- 01 02 03 04 05 06 07 08 09 10 11 12 13 14 15 16 17 18 19 20 21 22 23 24 25 2…" at bounding box center [440, 371] width 57 height 29
select select "05"
click at [412, 357] on select "-- 01 02 03 04 05 06 07 08 09 10 11 12 13 14 15 16 17 18 19 20 21 22 23 24 25 2…" at bounding box center [440, 371] width 57 height 29
click at [505, 374] on select "Month January February March April May June July August September October Novem…" at bounding box center [540, 371] width 143 height 29
select select "05"
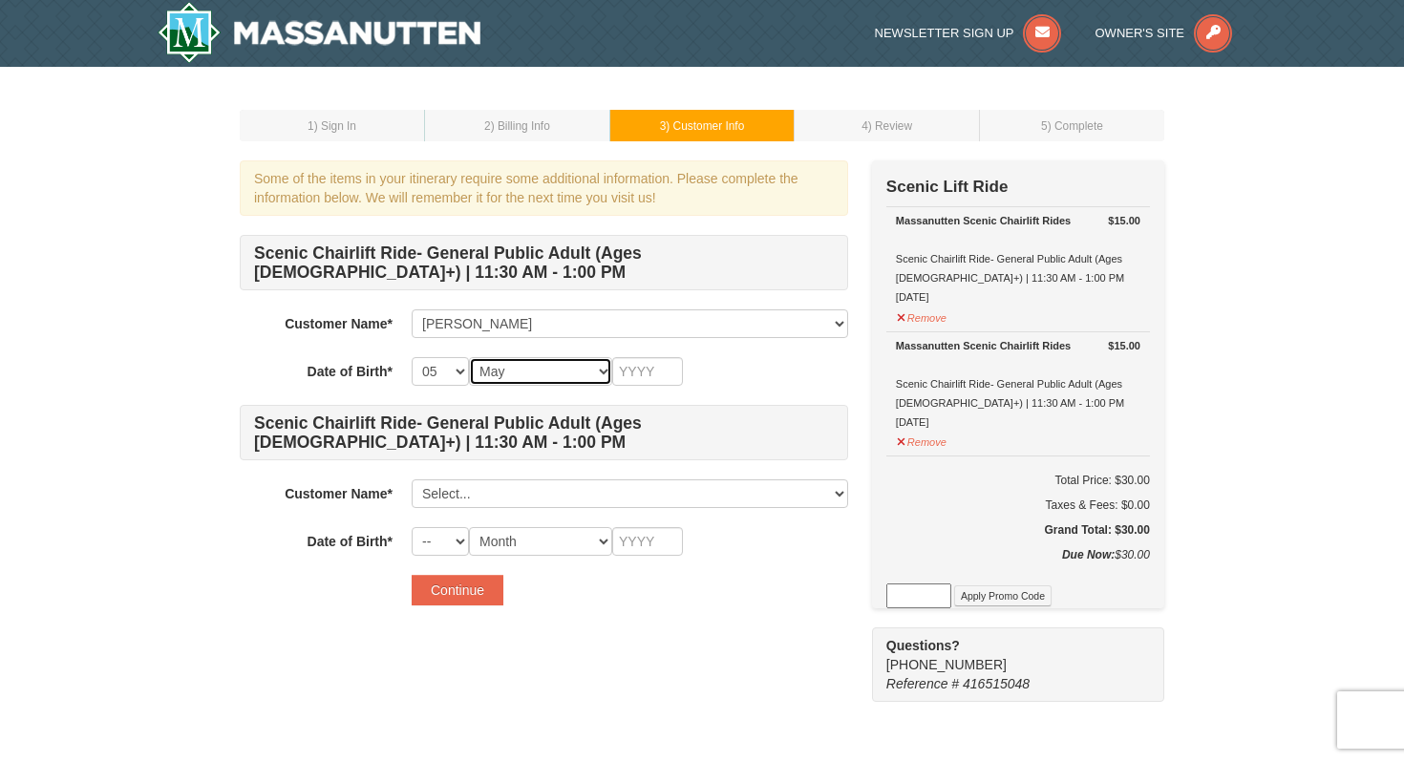
click at [469, 357] on select "Month January February March April May June July August September October Novem…" at bounding box center [540, 371] width 143 height 29
click at [646, 373] on input "text" at bounding box center [647, 371] width 71 height 29
type input "1980"
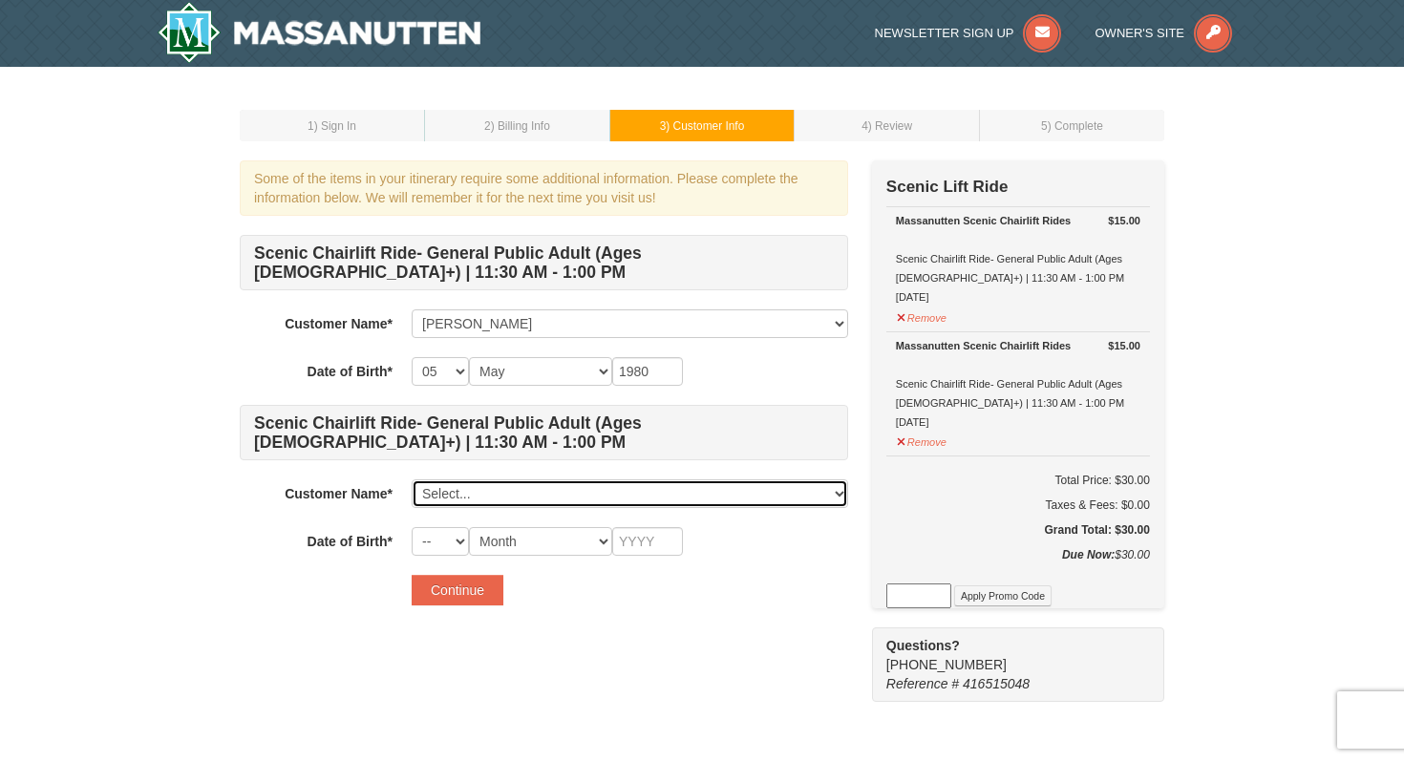
click at [466, 489] on select "Select... Cory Mosley Add New..." at bounding box center [630, 494] width 437 height 29
click select "Select... Cory Mosley Add New..." at bounding box center [630, 494] width 437 height 29
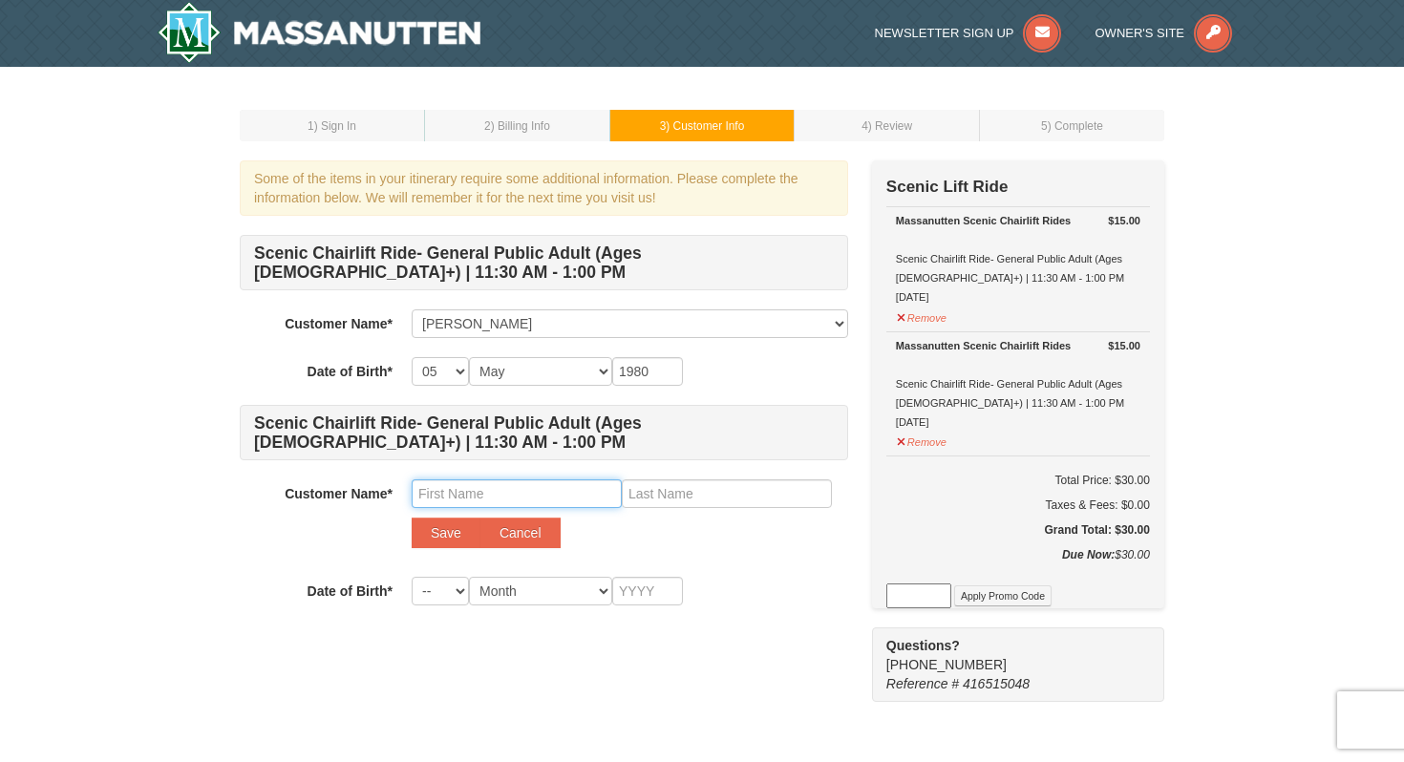
click at [490, 498] on input "text" at bounding box center [517, 494] width 210 height 29
type input "Xiomara"
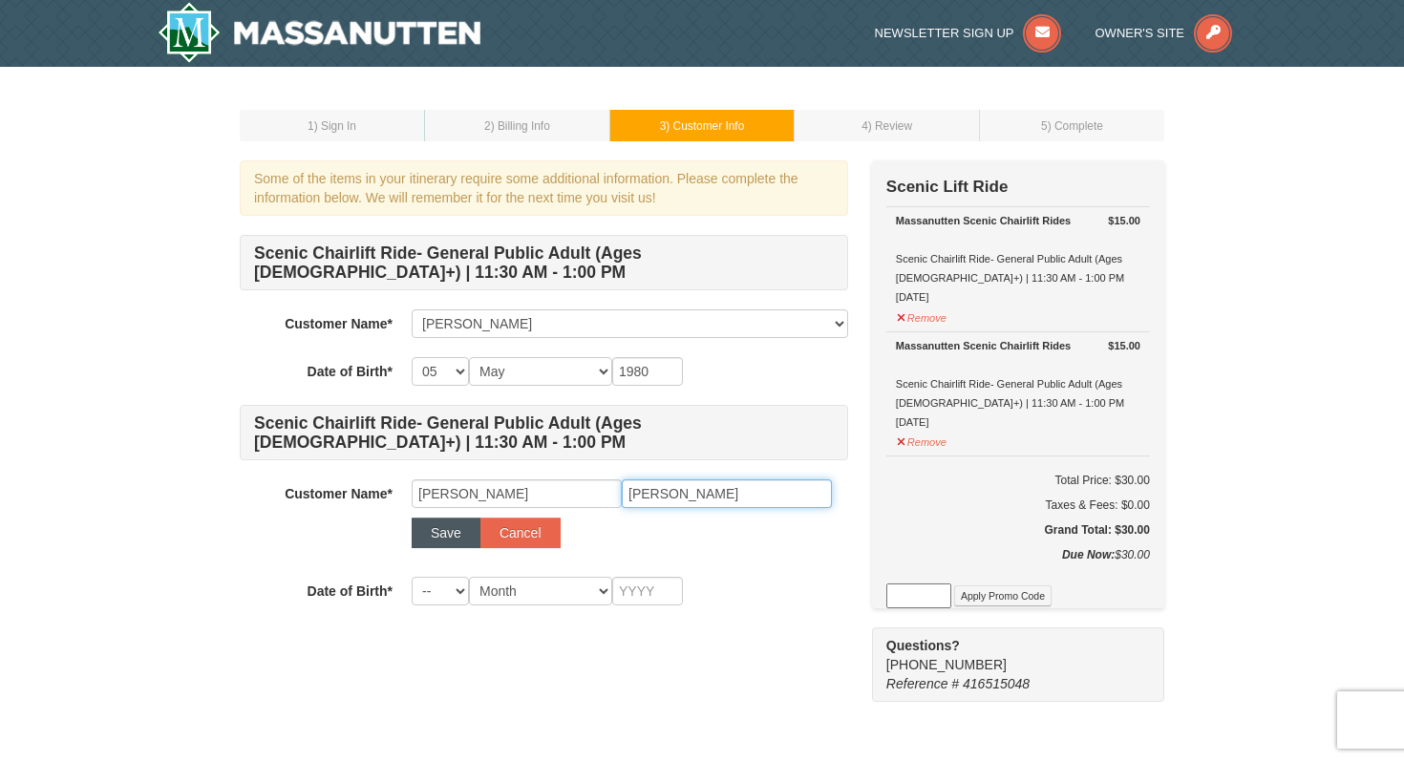
type input "Mosley"
click at [429, 545] on button "Save" at bounding box center [446, 533] width 69 height 31
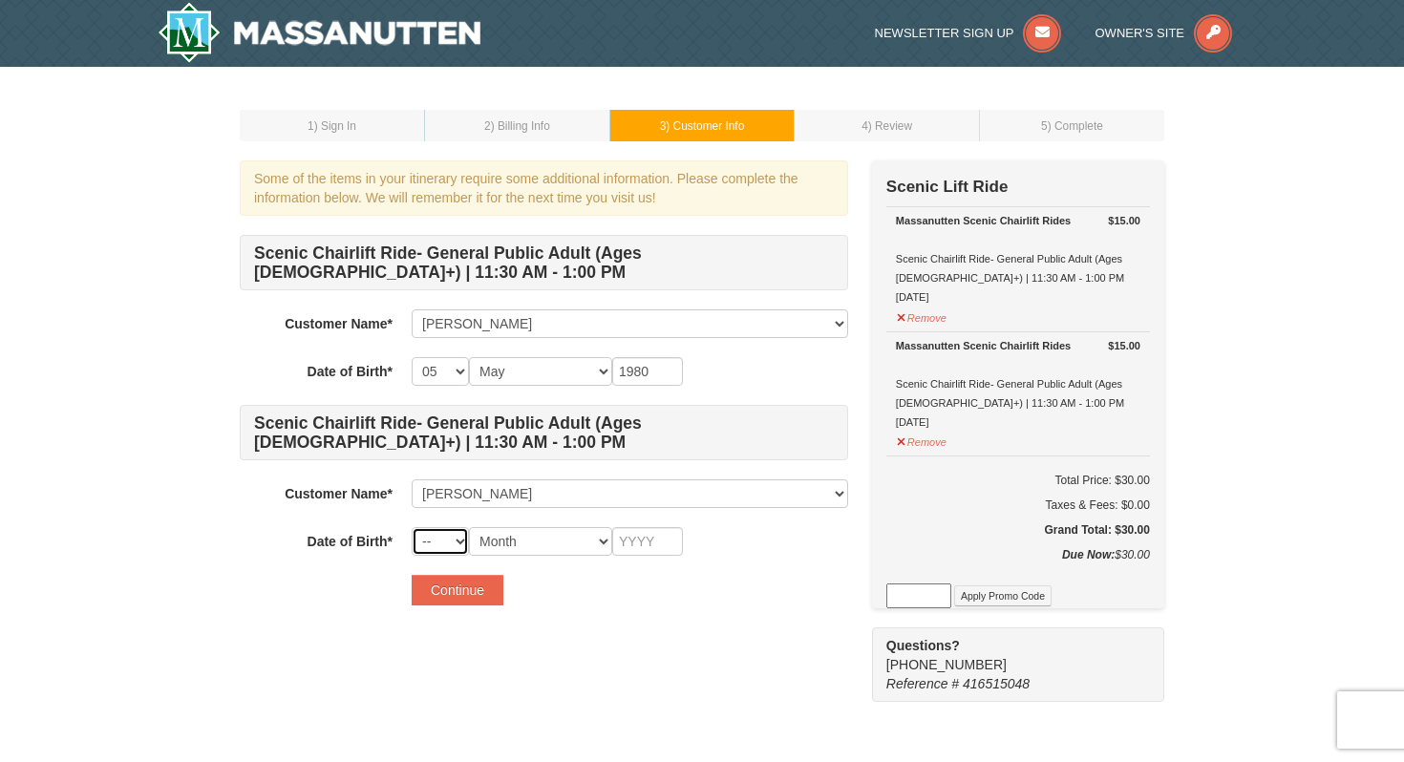
click at [435, 545] on select "-- 01 02 03 04 05 06 07 08 09 10 11 12 13 14 15 16 17 18 19 20 21 22 23 24 25 2…" at bounding box center [440, 541] width 57 height 29
select select "02"
click at [412, 527] on select "-- 01 02 03 04 05 06 07 08 09 10 11 12 13 14 15 16 17 18 19 20 21 22 23 24 25 2…" at bounding box center [440, 541] width 57 height 29
click at [516, 541] on select "Month January February March April May June July August September October Novem…" at bounding box center [540, 541] width 143 height 29
select select "02"
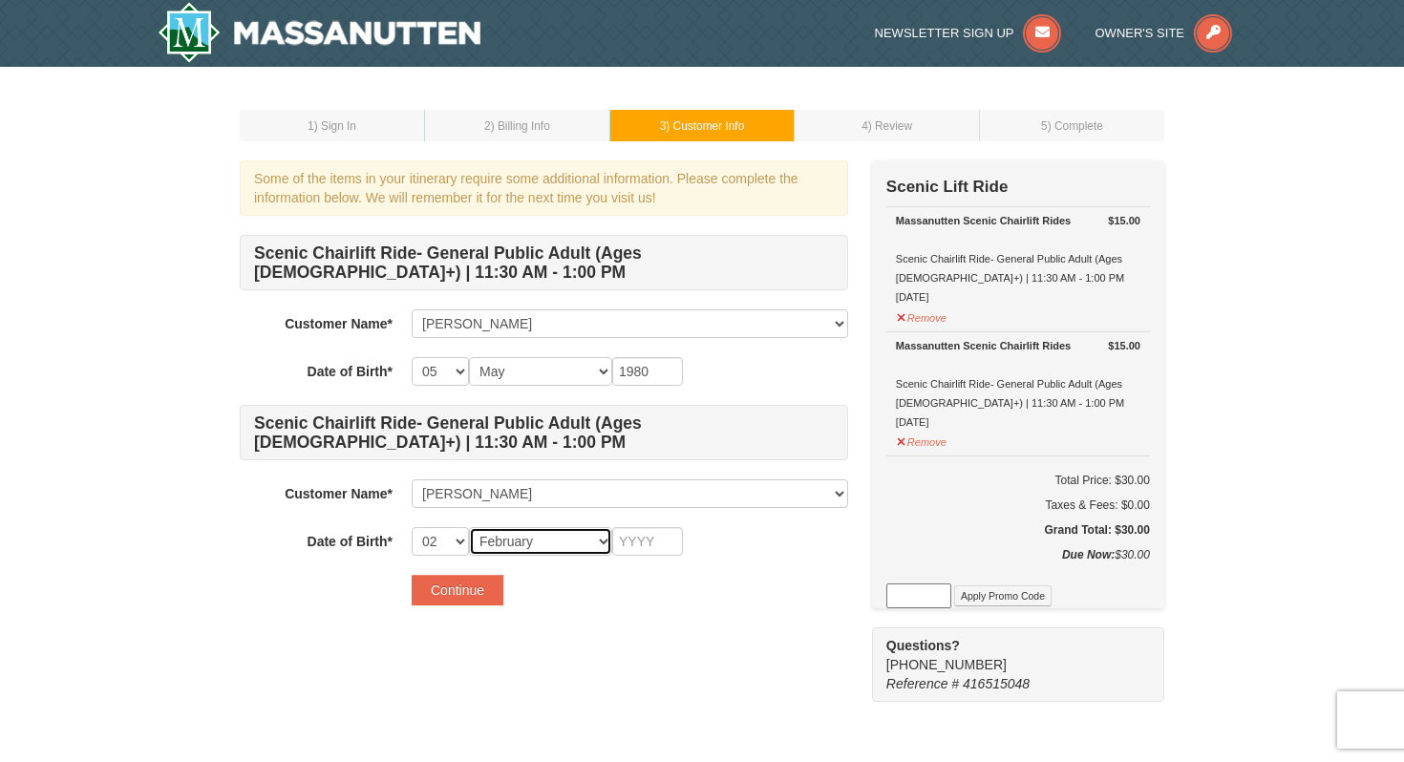
click at [469, 527] on select "Month January February March April May June July August September October Novem…" at bounding box center [540, 541] width 143 height 29
click at [546, 536] on select "Month January February March April May June July August September October Novem…" at bounding box center [540, 541] width 143 height 29
click at [469, 527] on select "Month January February March April May June July August September October Novem…" at bounding box center [540, 541] width 143 height 29
click at [450, 536] on select "-- 01 02 03 04 05 06 07 08 09 10 11 12 13 14 15 16 17 18 19 20 21 22 23 24 25 2…" at bounding box center [440, 541] width 57 height 29
select select "18"
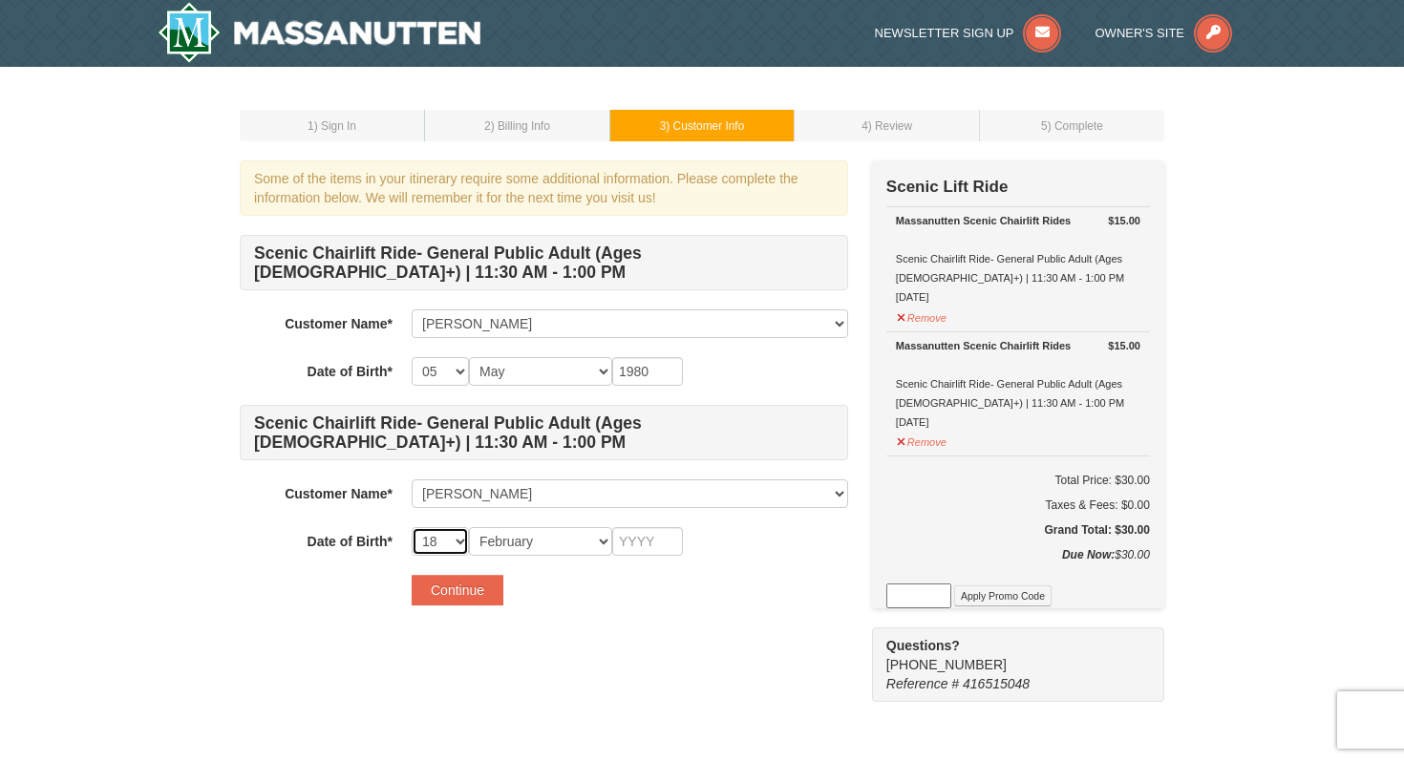
click at [412, 527] on select "-- 01 02 03 04 05 06 07 08 09 10 11 12 13 14 15 16 17 18 19 20 21 22 23 24 25 2…" at bounding box center [440, 541] width 57 height 29
click at [437, 366] on select "-- 01 02 03 04 05 06 07 08 09 10 11 12 13 14 15 16 17 18 19 20 21 22 23 24 25 2…" at bounding box center [440, 371] width 57 height 29
select select "26"
click at [412, 357] on select "-- 01 02 03 04 05 06 07 08 09 10 11 12 13 14 15 16 17 18 19 20 21 22 23 24 25 2…" at bounding box center [440, 371] width 57 height 29
click at [646, 546] on input "text" at bounding box center [647, 541] width 71 height 29
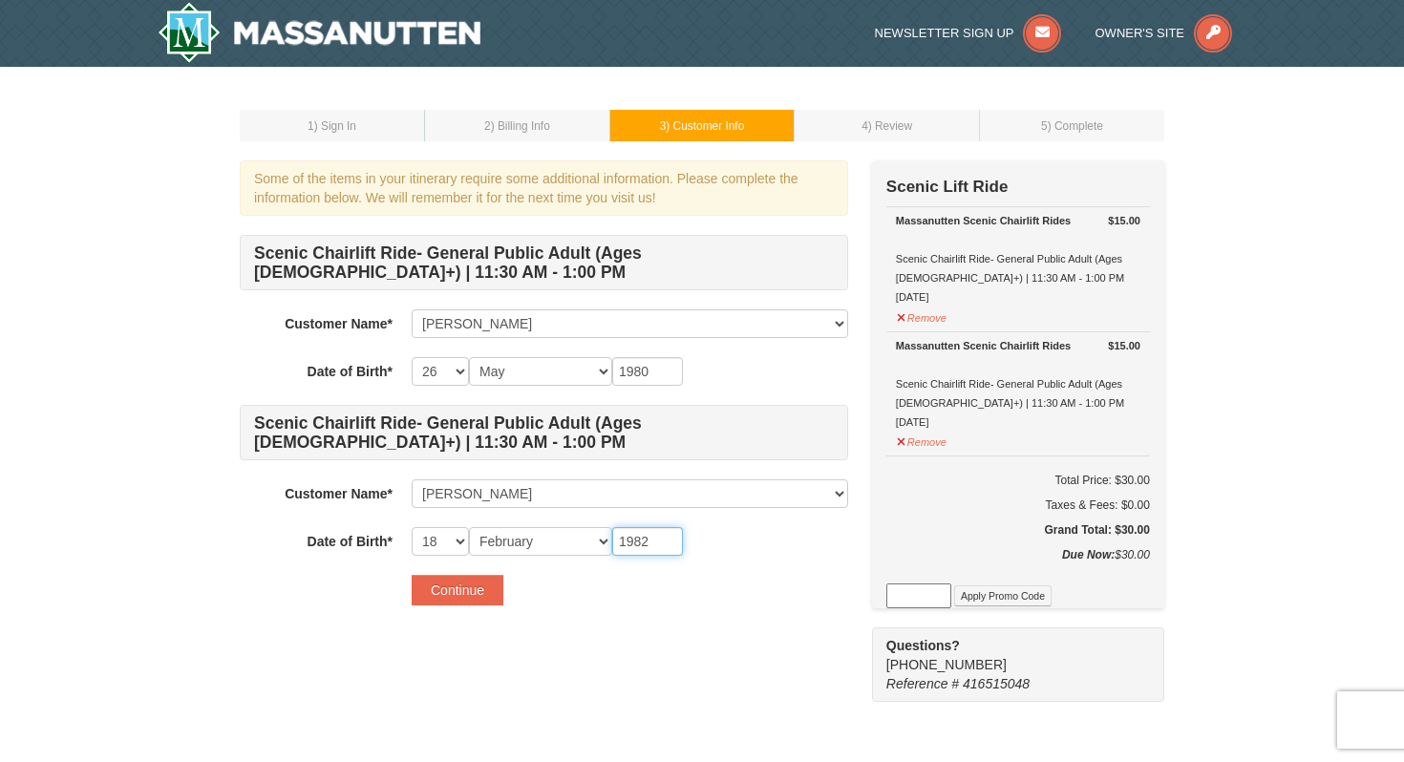
type input "1982"
click at [683, 634] on div "Some of the items in your itinerary require some additional information. Please…" at bounding box center [702, 431] width 925 height 542
click at [449, 586] on button "Continue" at bounding box center [458, 590] width 92 height 31
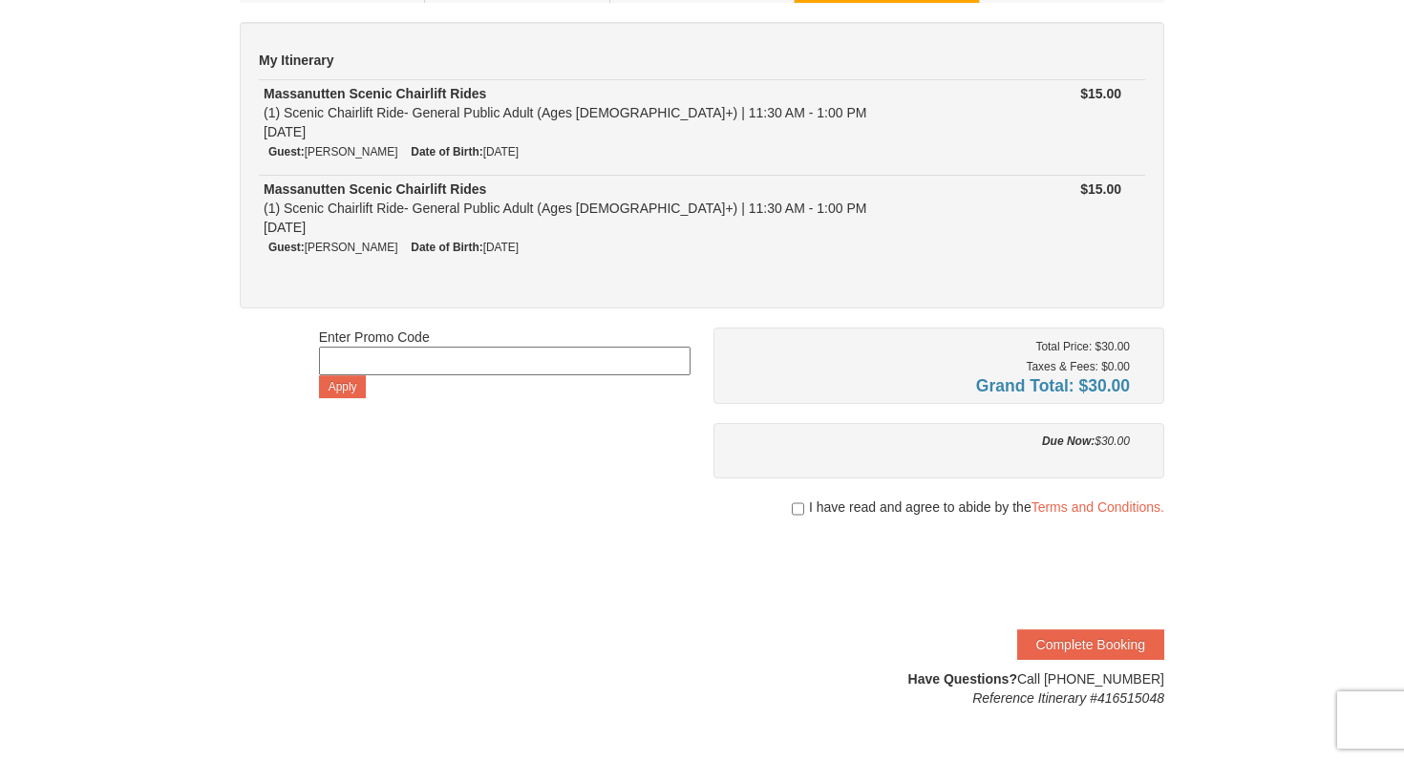
scroll to position [154, 0]
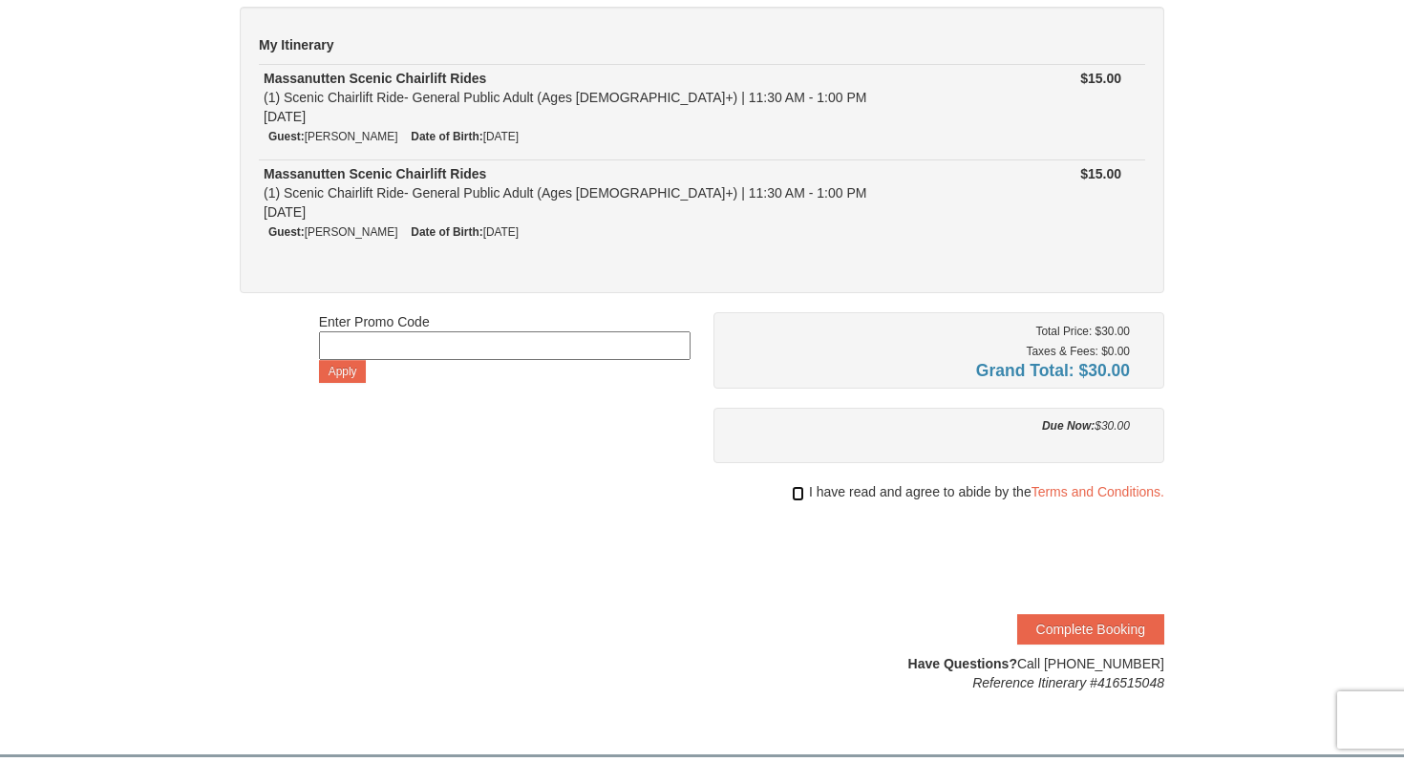
click at [795, 492] on input "checkbox" at bounding box center [798, 493] width 12 height 15
checkbox input "true"
click at [1095, 635] on button "Complete Booking" at bounding box center [1090, 629] width 147 height 31
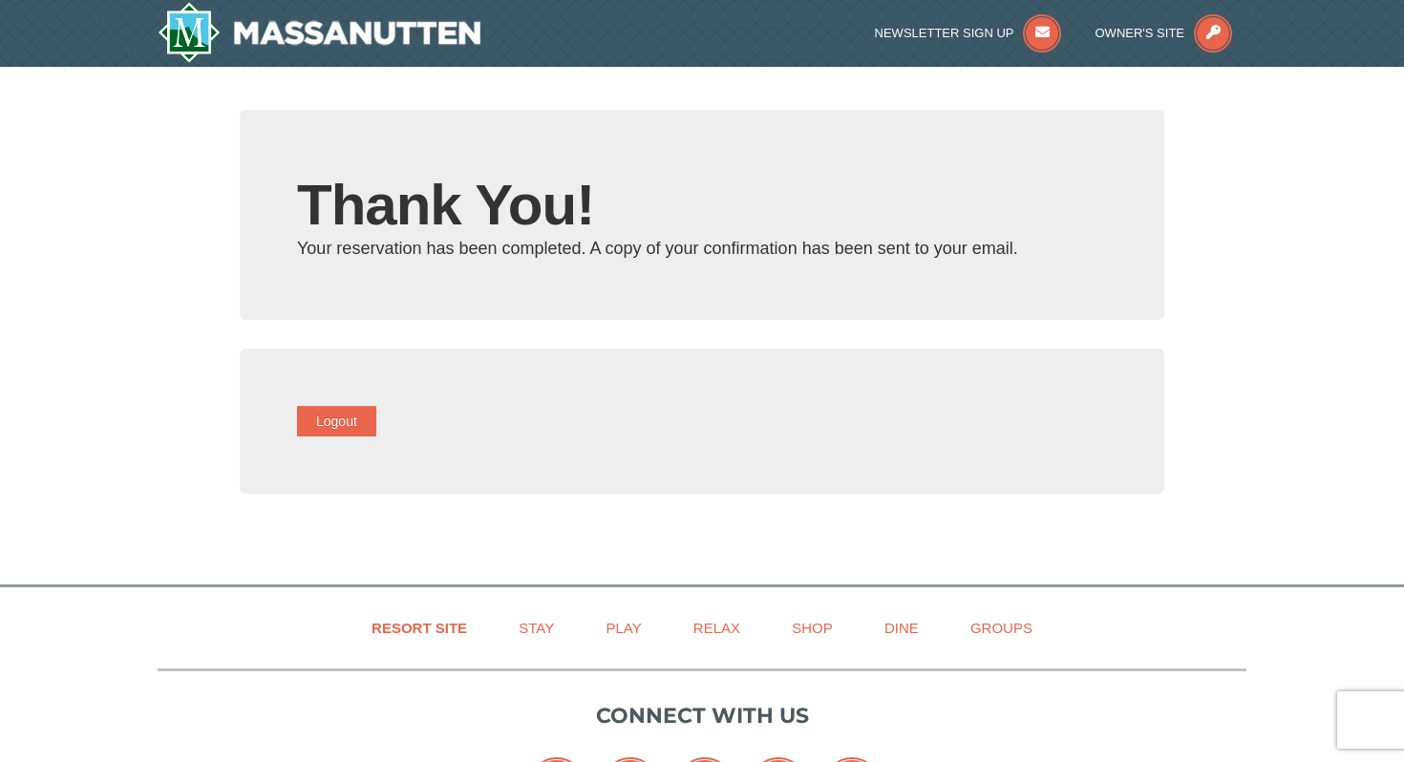
type input "[EMAIL_ADDRESS][DOMAIN_NAME]"
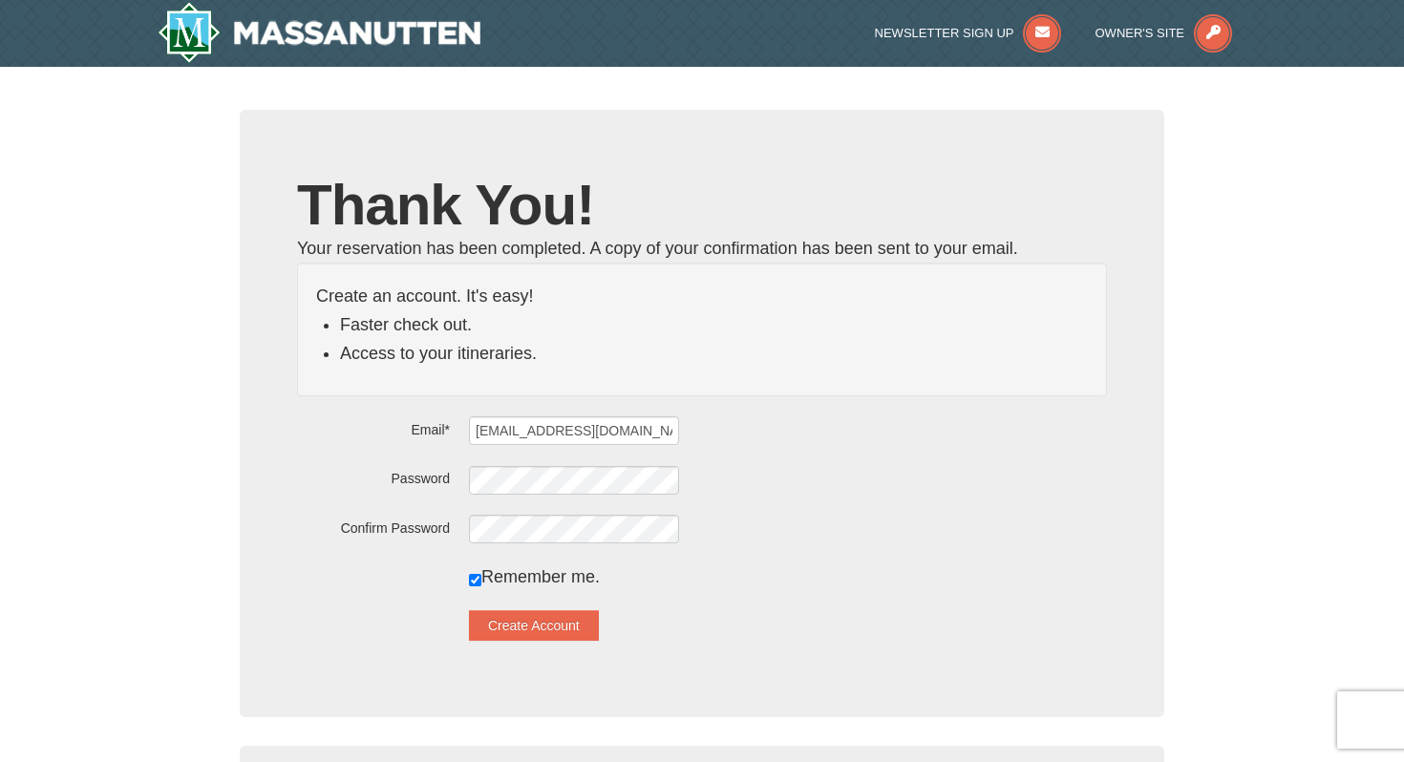
click at [836, 416] on div "[EMAIL_ADDRESS][DOMAIN_NAME]" at bounding box center [788, 431] width 638 height 30
click at [868, 435] on div "[EMAIL_ADDRESS][DOMAIN_NAME]" at bounding box center [788, 431] width 638 height 30
click at [545, 616] on button "Create Account" at bounding box center [534, 625] width 130 height 31
